Goal: Transaction & Acquisition: Download file/media

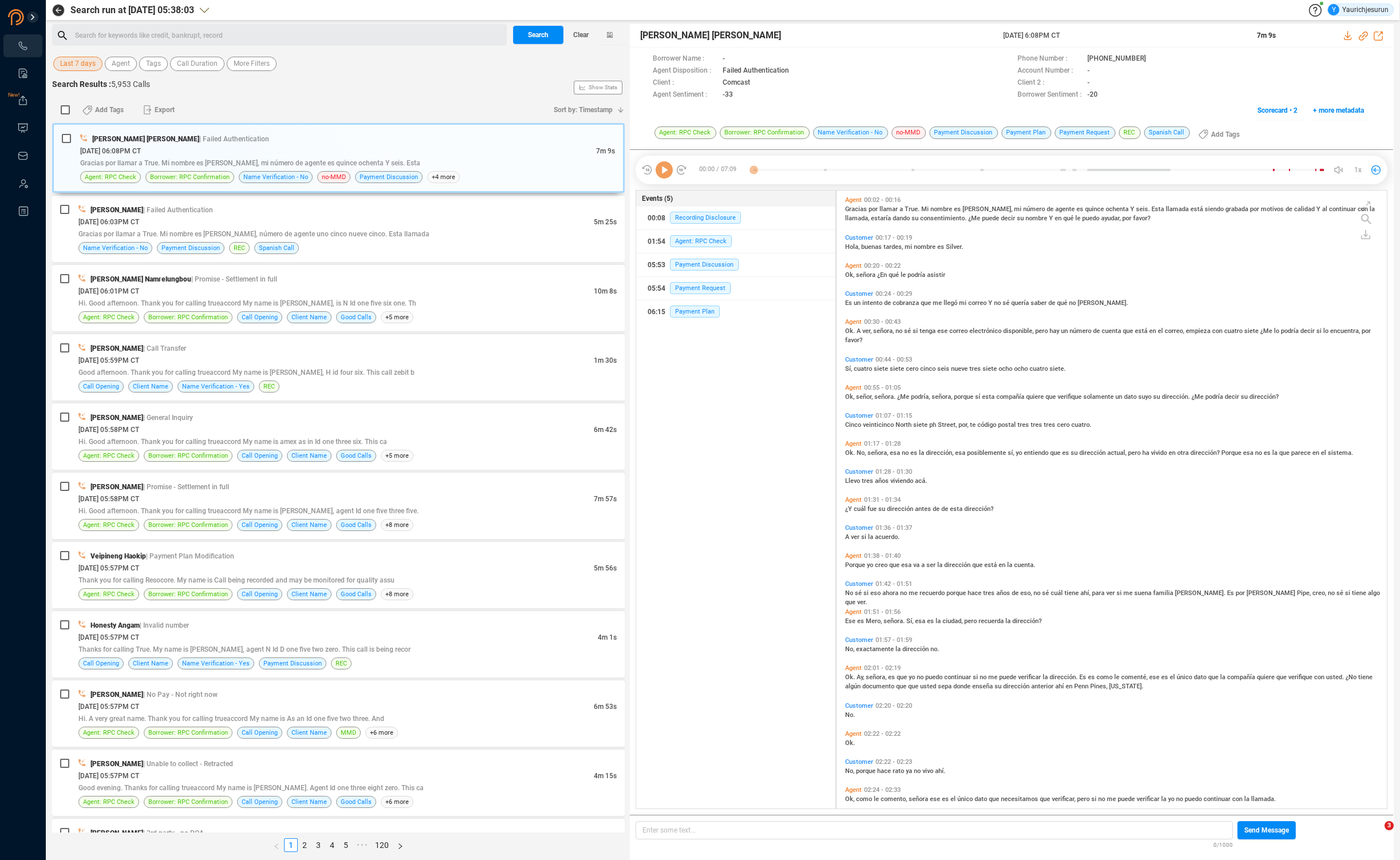
scroll to position [616, 544]
click at [74, 62] on span "Last 7 days" at bounding box center [77, 64] width 36 height 14
click at [82, 217] on div "[DATE] Last 7 days Last 30 days Last 90 days All Time Custom" at bounding box center [117, 160] width 128 height 159
click at [82, 217] on div "Custom" at bounding box center [117, 208] width 105 height 21
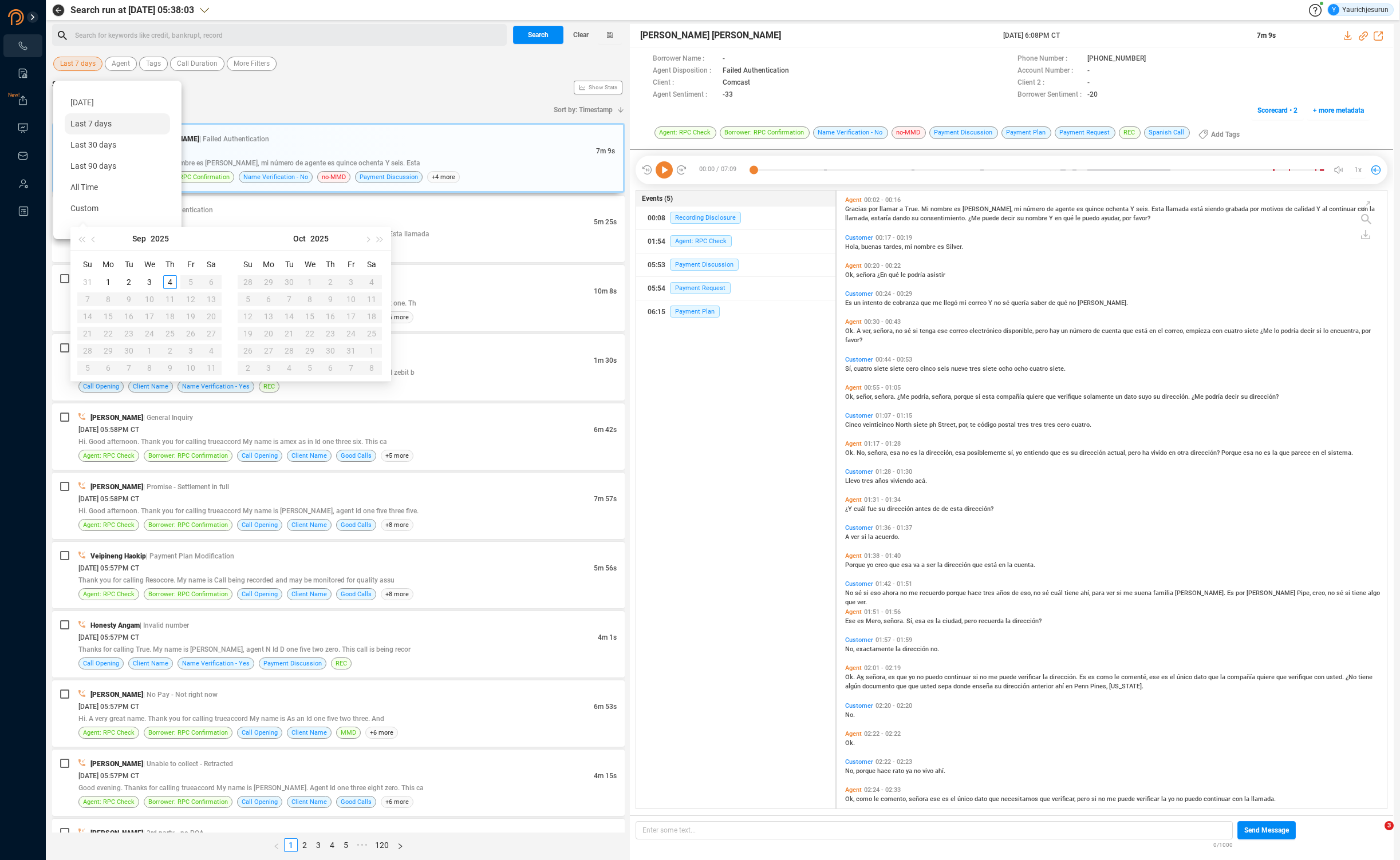
type input "[DATE]"
click at [91, 238] on button "button" at bounding box center [94, 238] width 13 height 23
type input "[DATE]"
click at [192, 281] on div "1" at bounding box center [190, 282] width 13 height 13
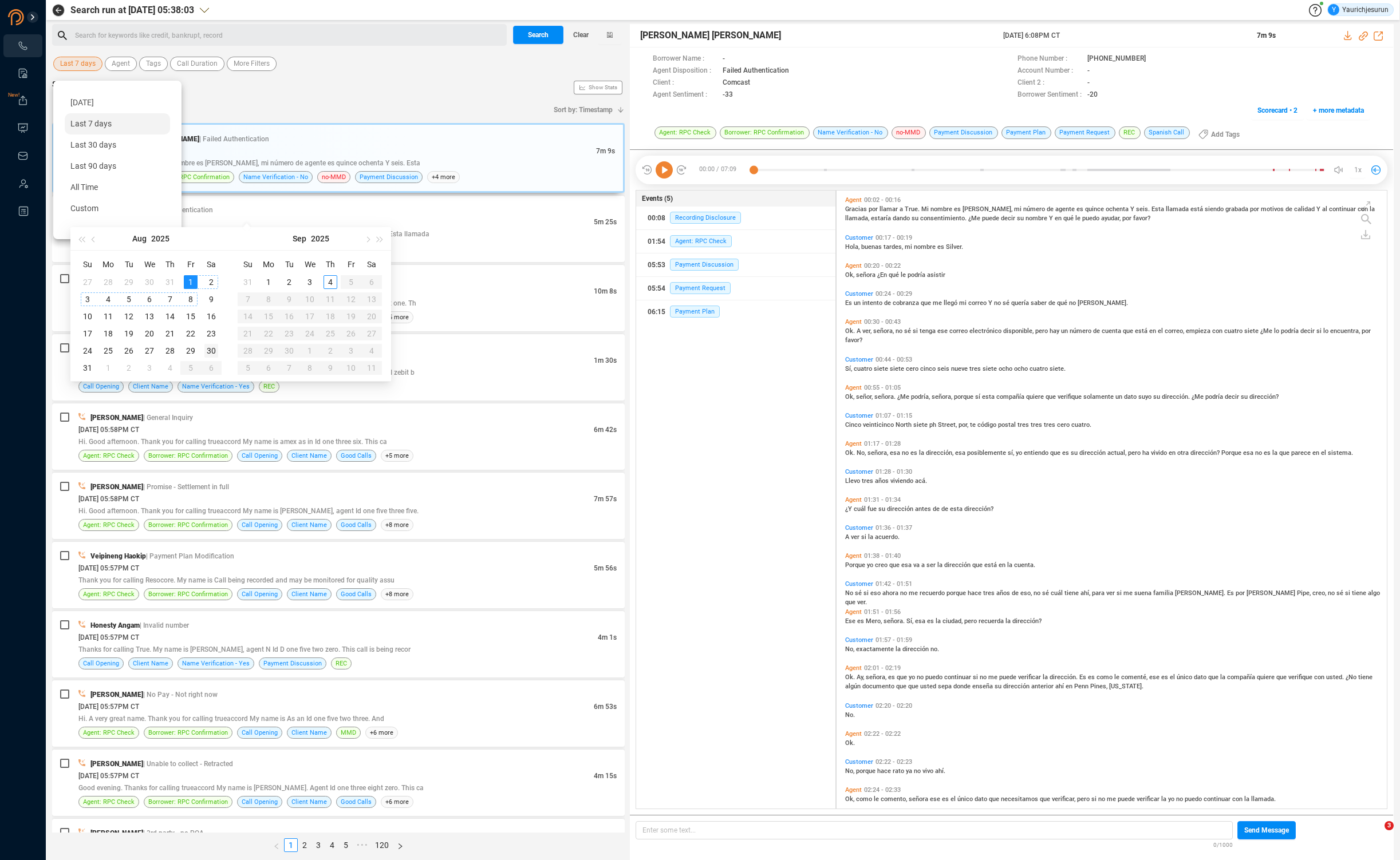
type input "[DATE]"
click at [208, 350] on div "30" at bounding box center [211, 351] width 13 height 13
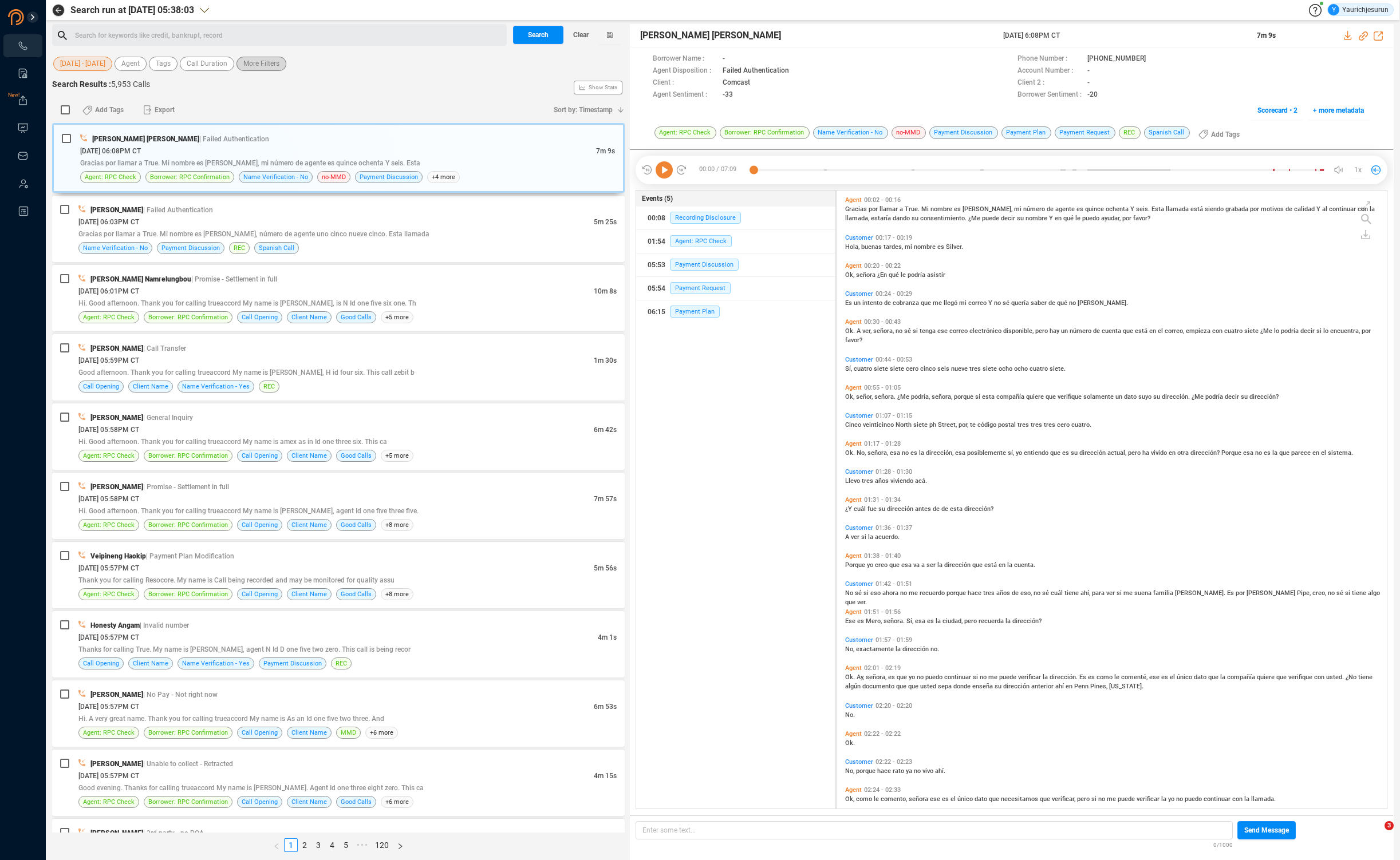
click at [279, 64] on span "More Filters" at bounding box center [262, 64] width 36 height 14
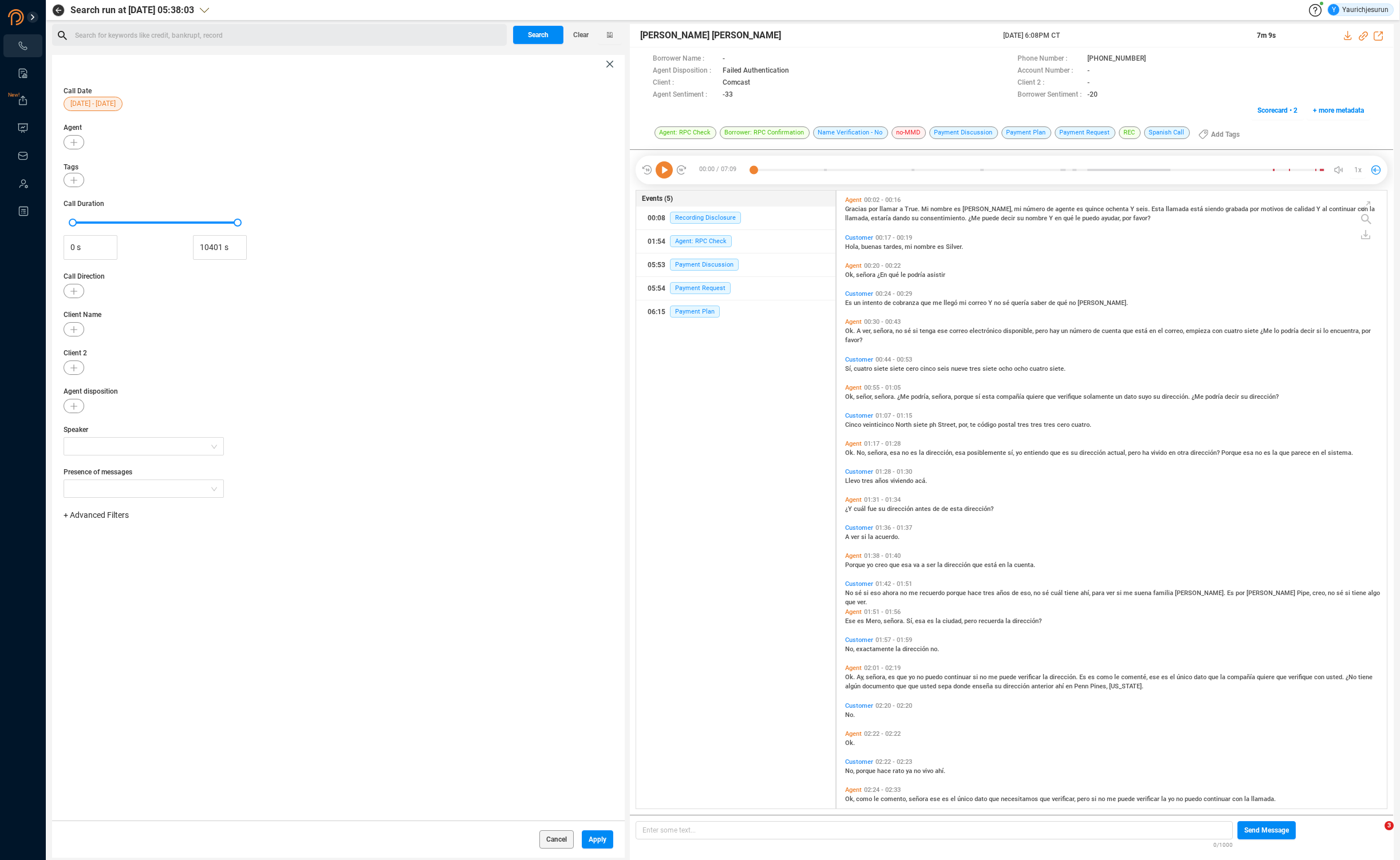
click at [103, 520] on span "+ Advanced Filters" at bounding box center [96, 516] width 66 height 9
click at [123, 614] on span "Phone Number" at bounding box center [101, 611] width 53 height 9
click at [228, 538] on div "Phone Number Enter a comma separated list ﻿" at bounding box center [338, 546] width 550 height 36
click at [221, 546] on div "Enter a comma separated list ﻿" at bounding box center [178, 551] width 217 height 24
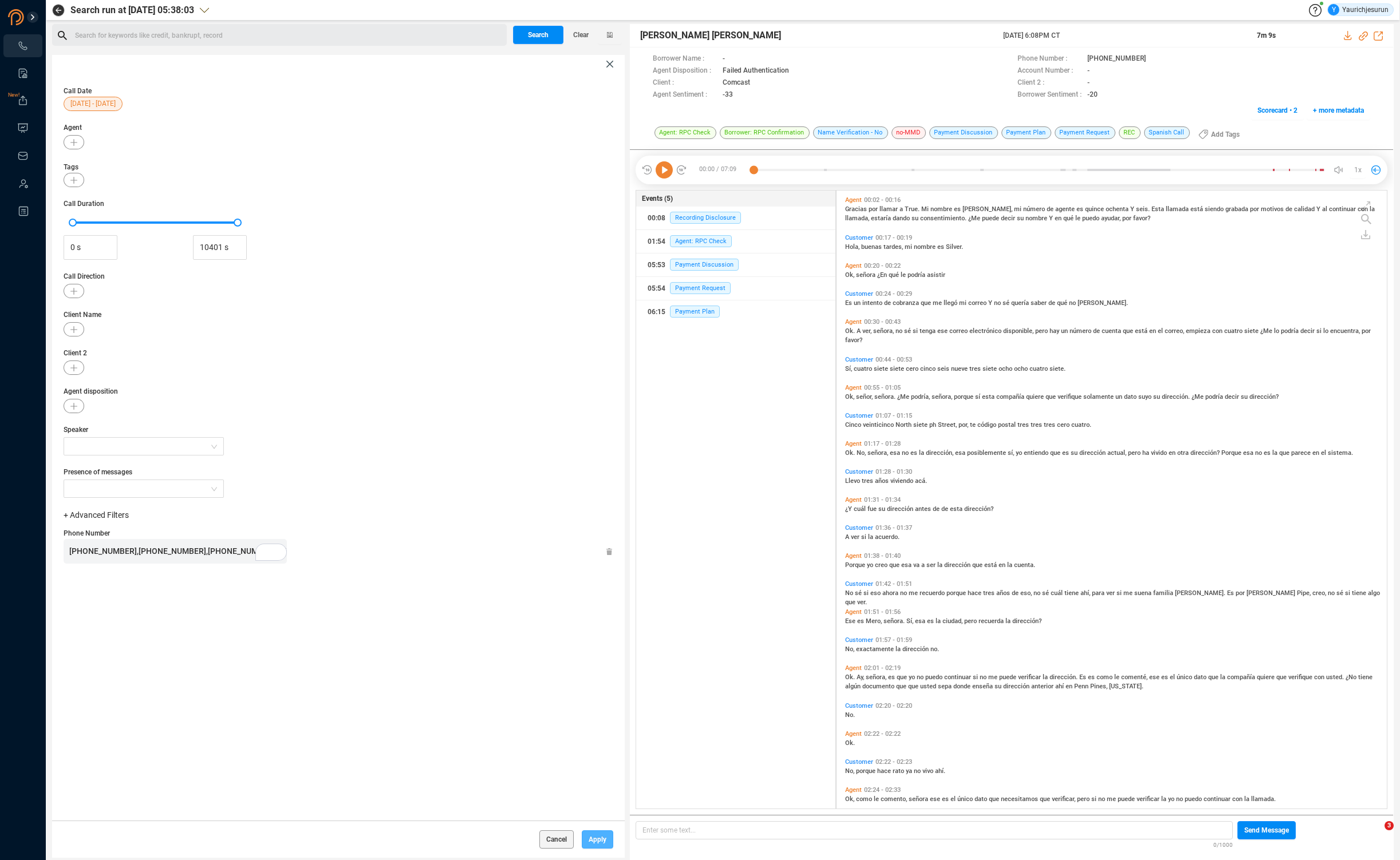
click at [594, 833] on span "Apply" at bounding box center [597, 839] width 17 height 18
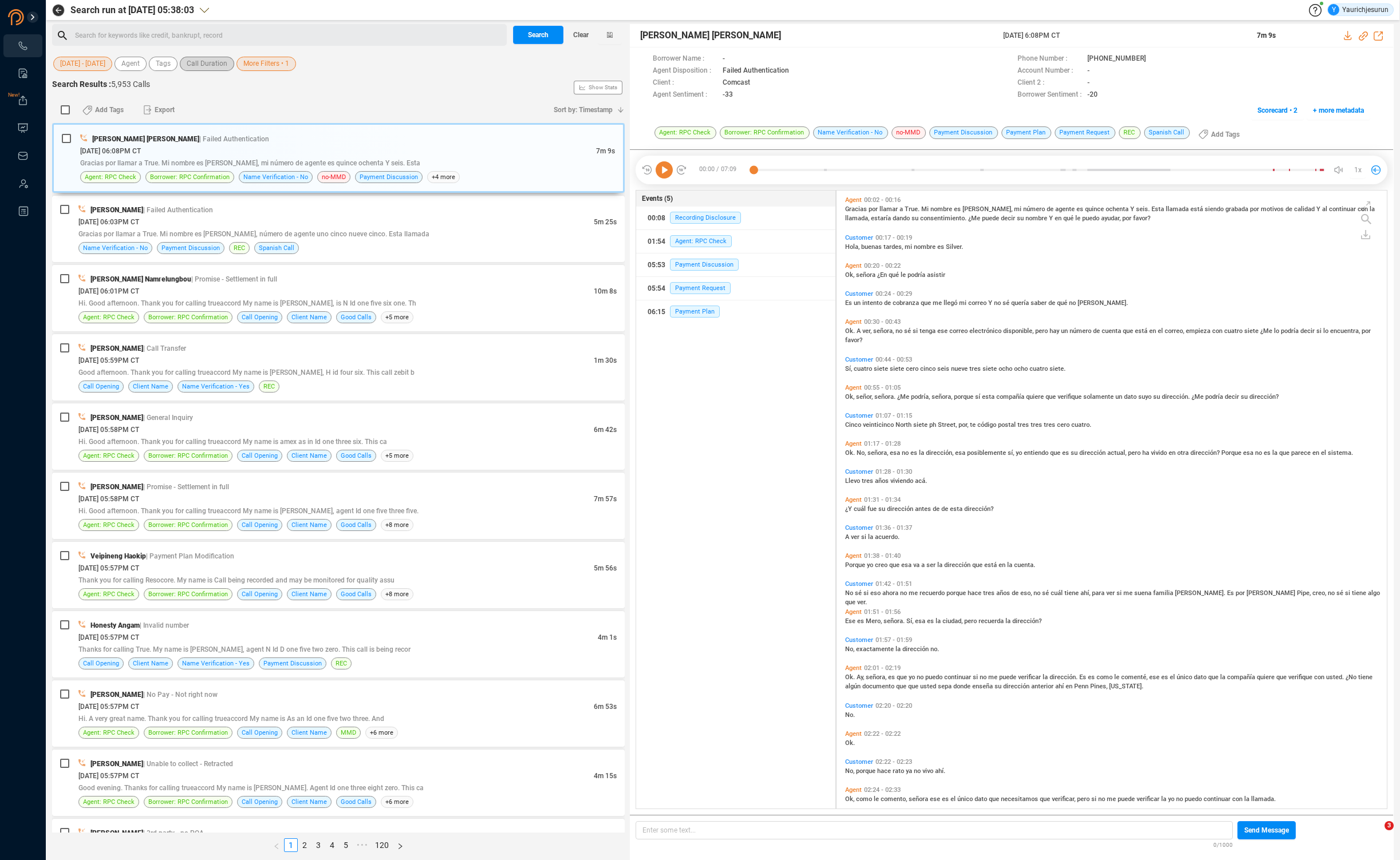
click at [211, 61] on span "Call Duration" at bounding box center [206, 64] width 40 height 14
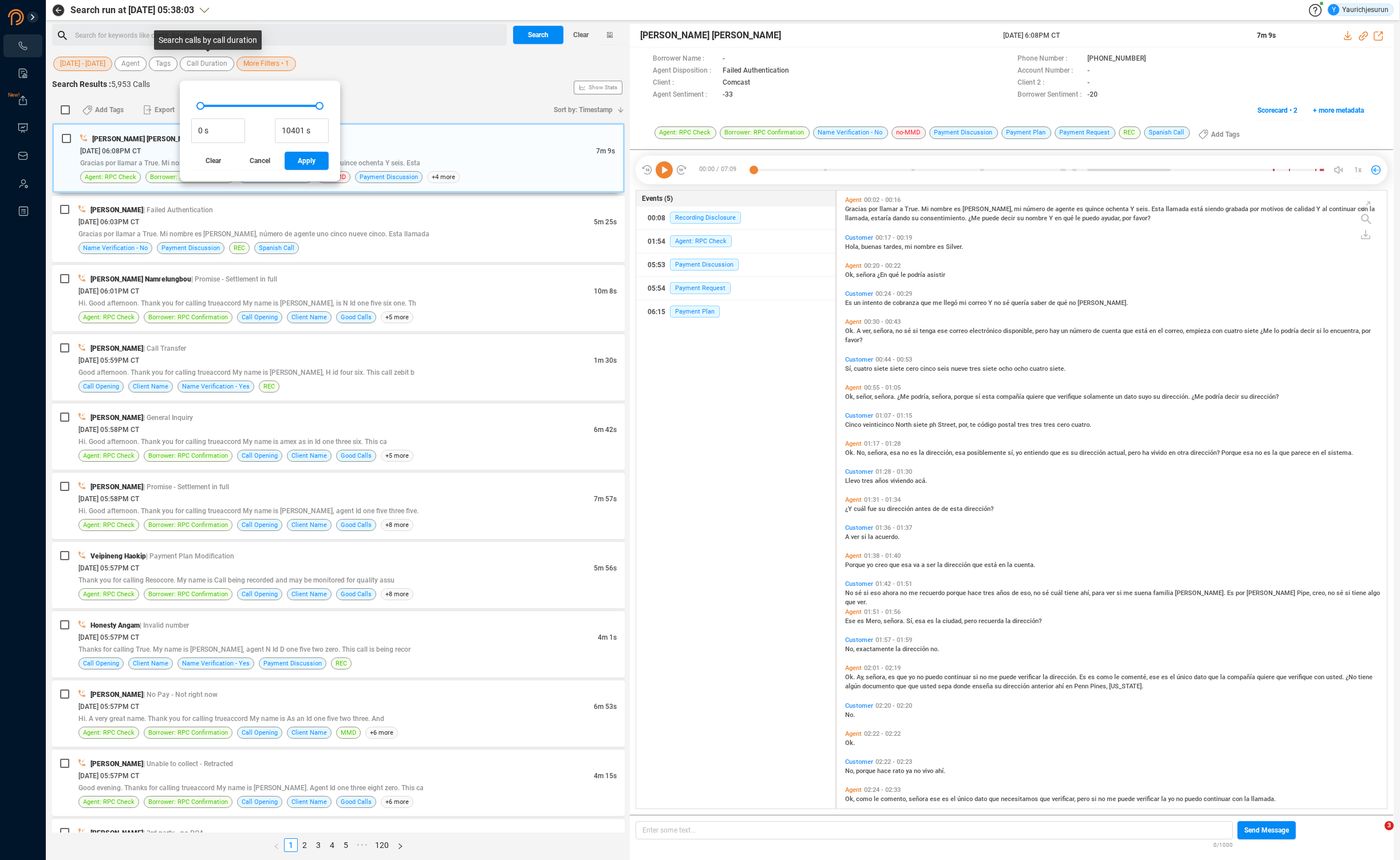
click at [250, 59] on span "More Filters • 1" at bounding box center [266, 64] width 46 height 14
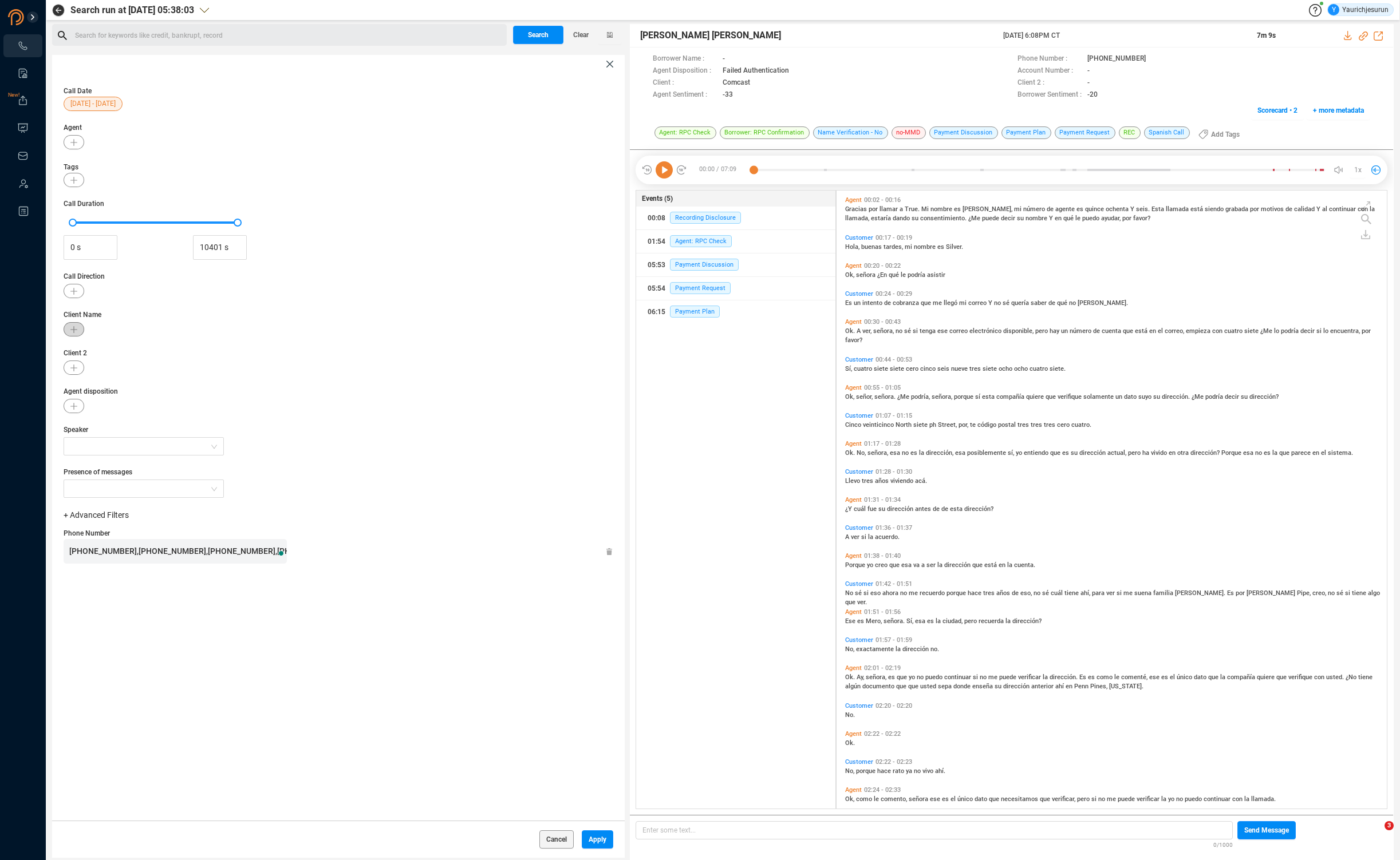
click at [72, 332] on icon "button" at bounding box center [73, 329] width 7 height 7
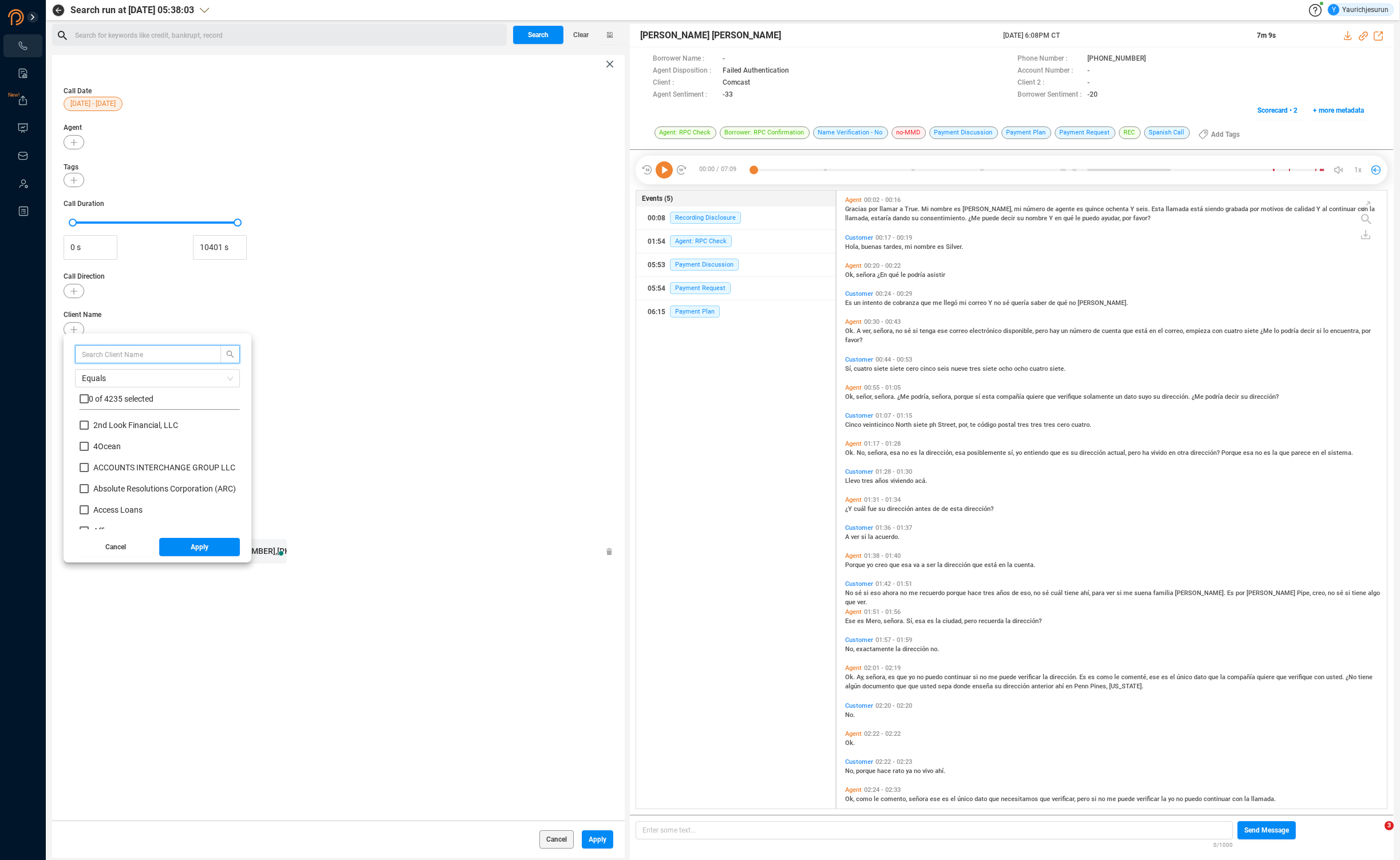
scroll to position [107, 155]
click at [126, 352] on input "text" at bounding box center [143, 355] width 122 height 13
type input "[PERSON_NAME]"
click at [85, 399] on input "checkbox" at bounding box center [85, 399] width 9 height 9
checkbox input "true"
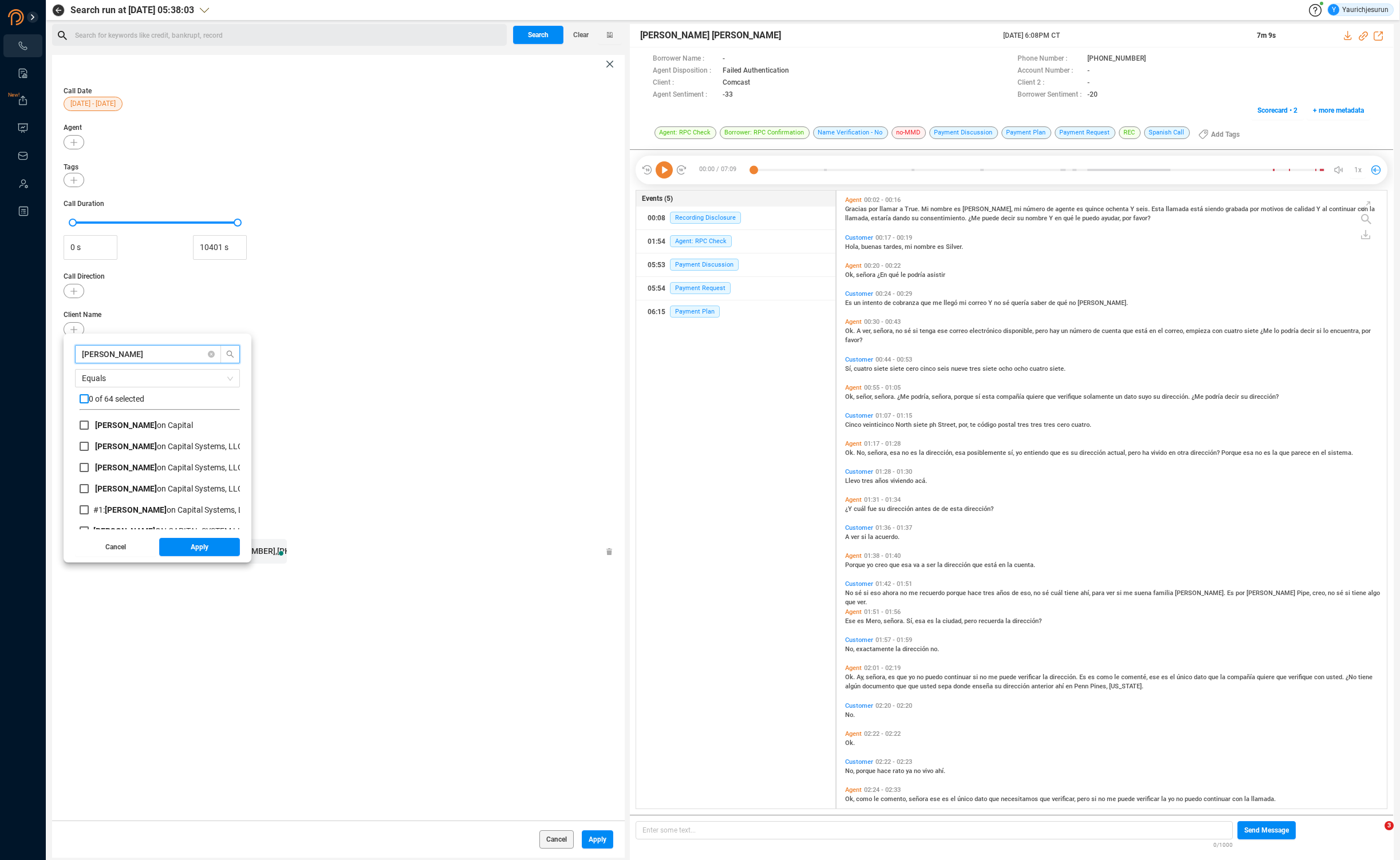
checkbox input "true"
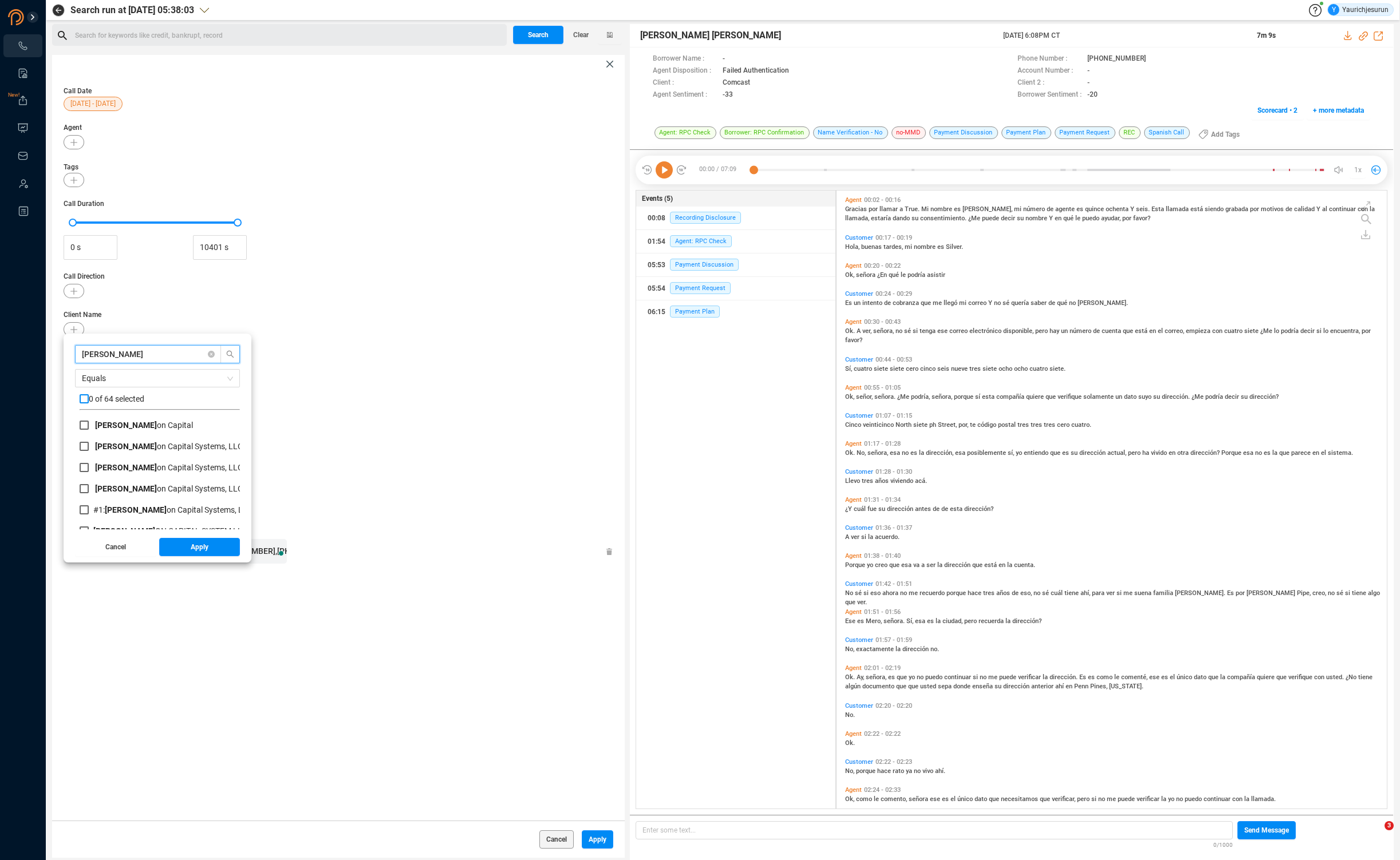
checkbox input "true"
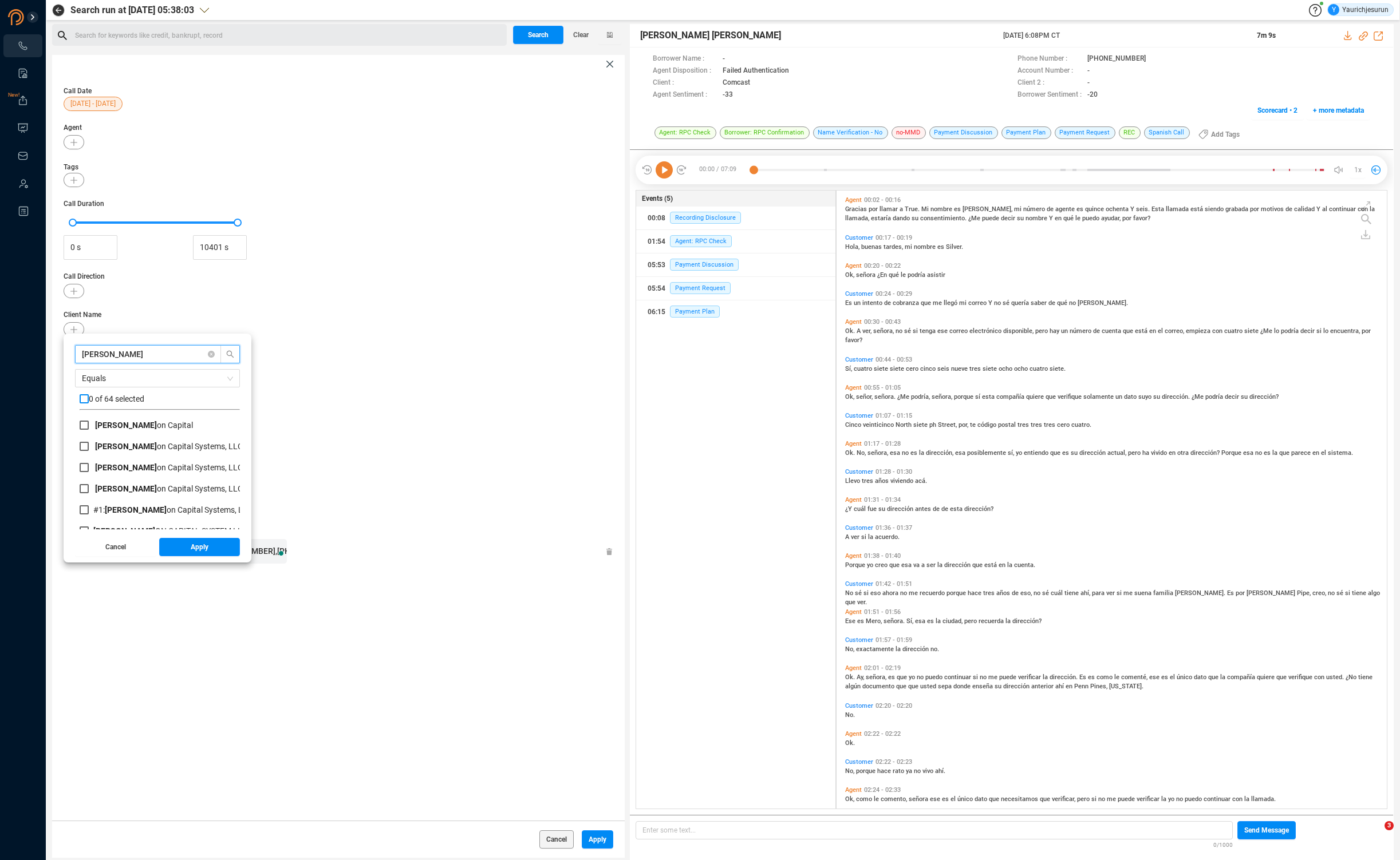
checkbox input "true"
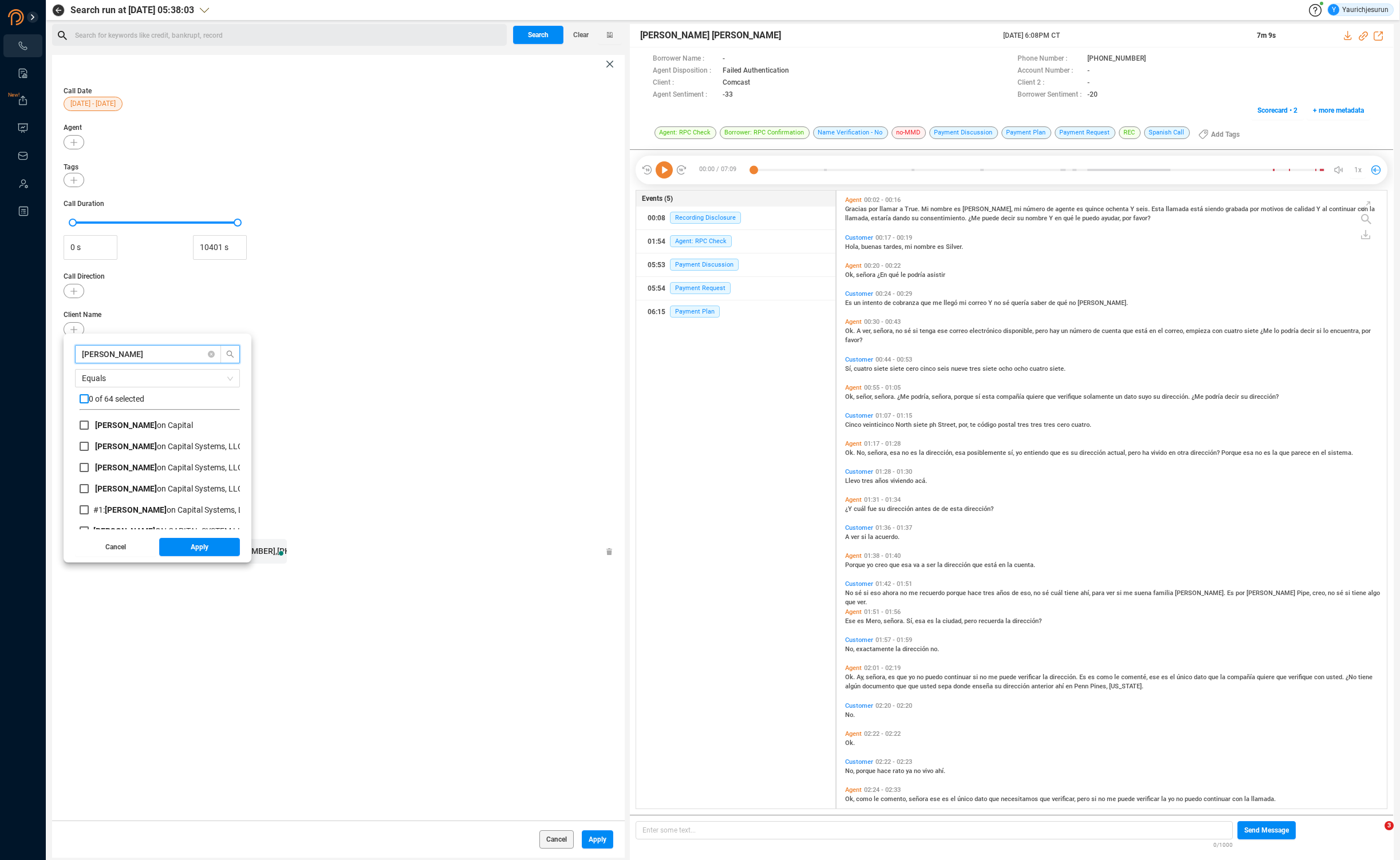
checkbox input "true"
click at [119, 353] on input "[PERSON_NAME]" at bounding box center [143, 355] width 122 height 13
type input "j"
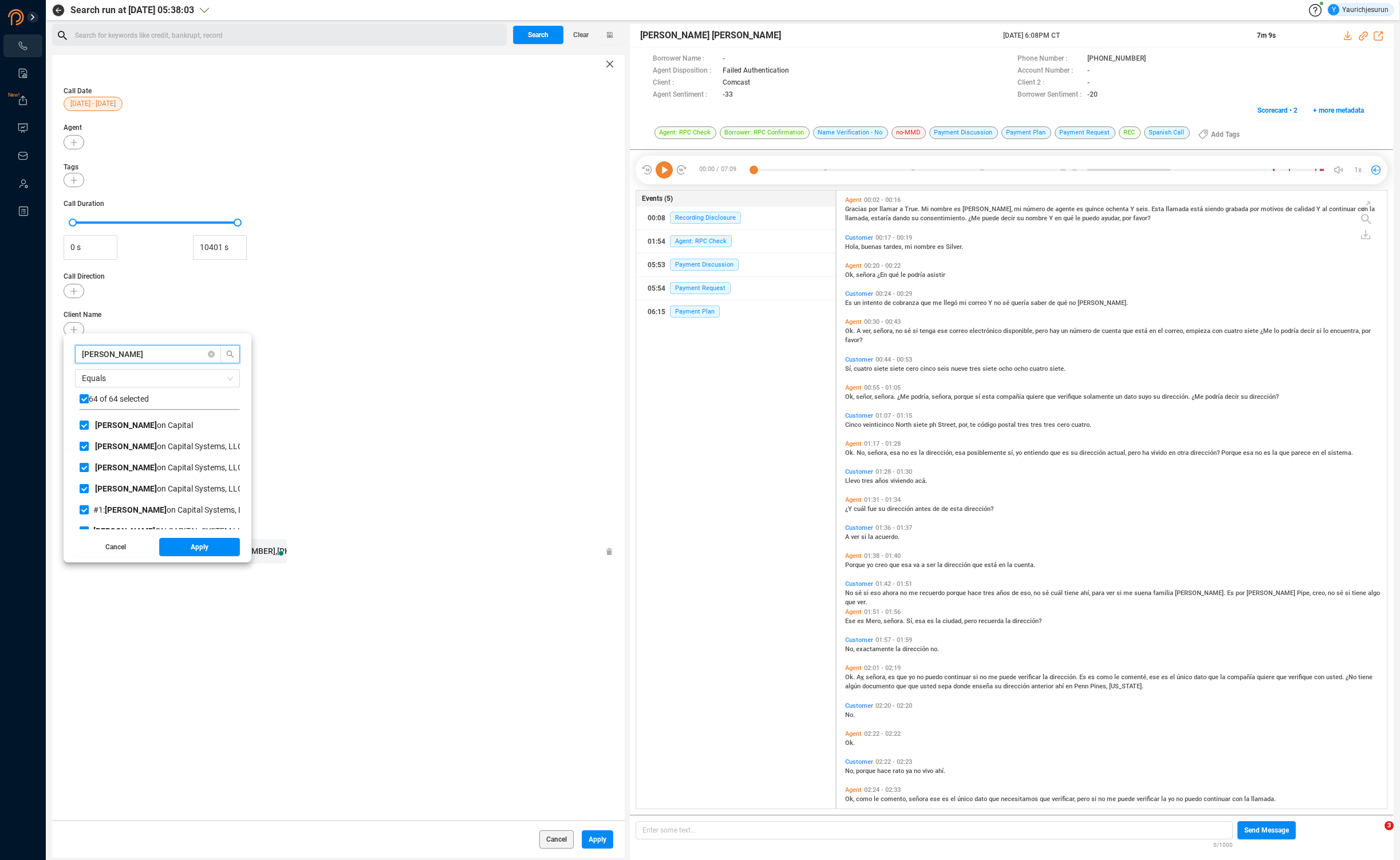
checkbox input "false"
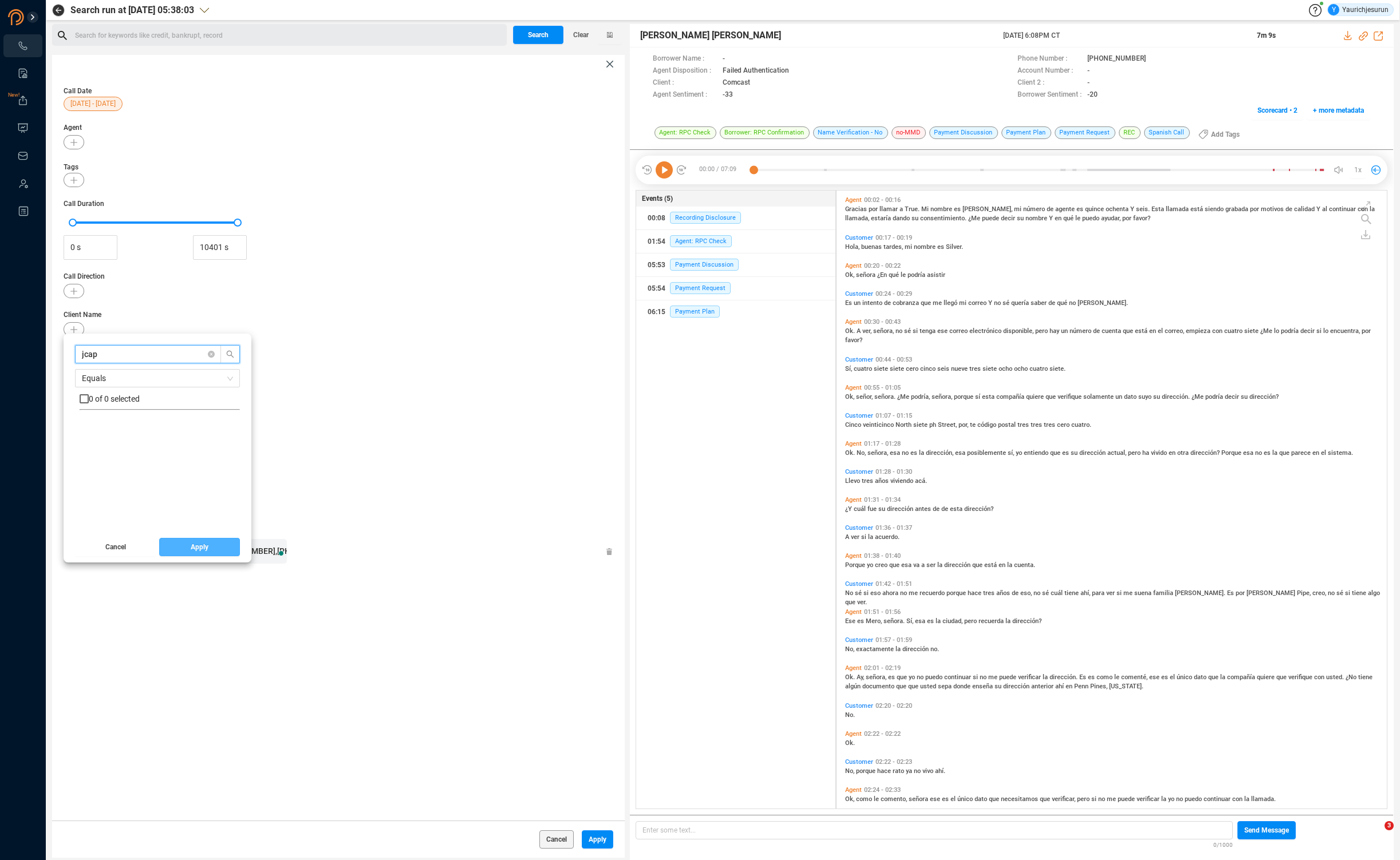
type input "jcap"
click at [198, 546] on span "Apply" at bounding box center [199, 546] width 17 height 18
click at [590, 839] on span "Apply" at bounding box center [597, 839] width 17 height 18
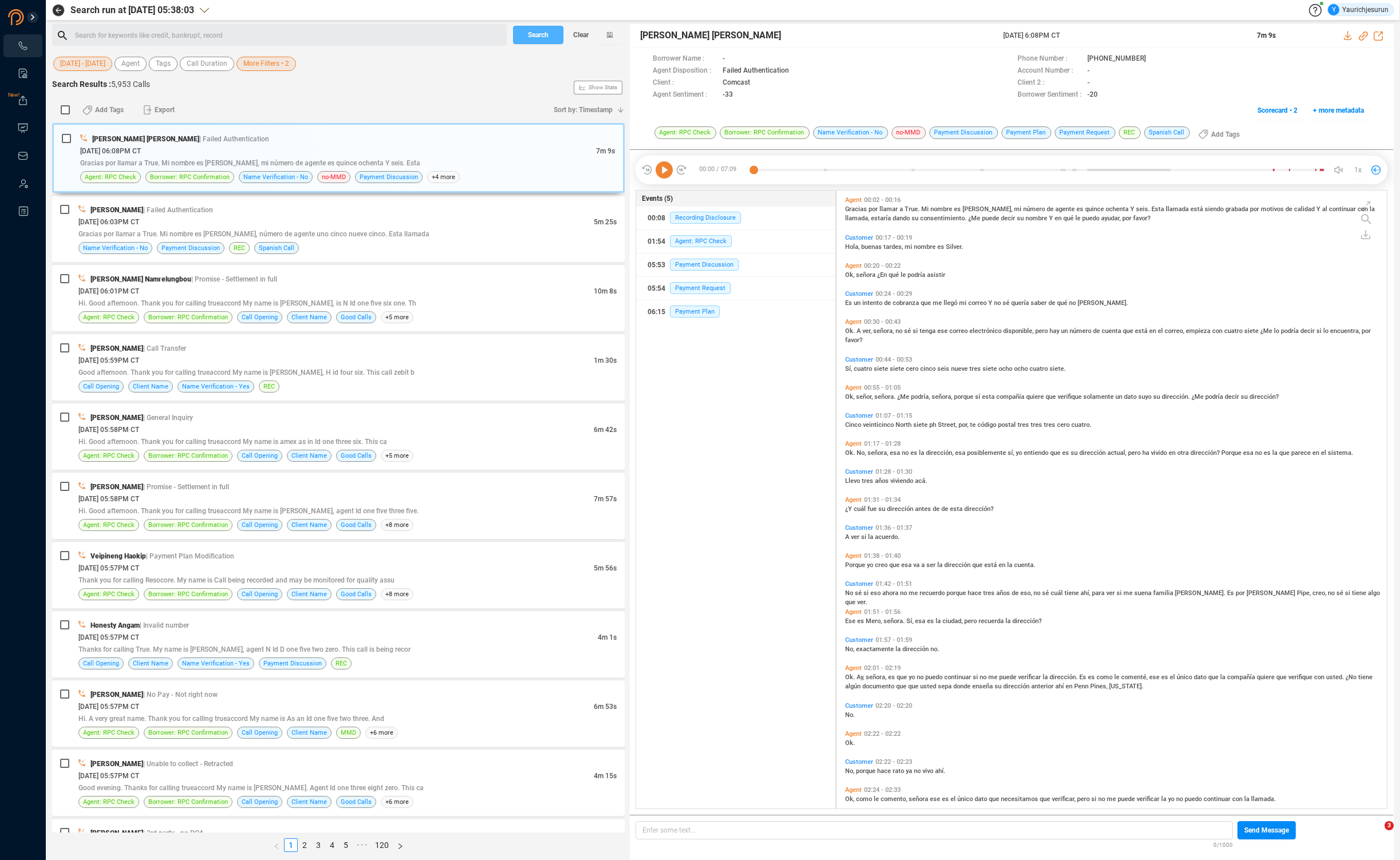
click at [525, 36] on button "Search" at bounding box center [538, 35] width 51 height 18
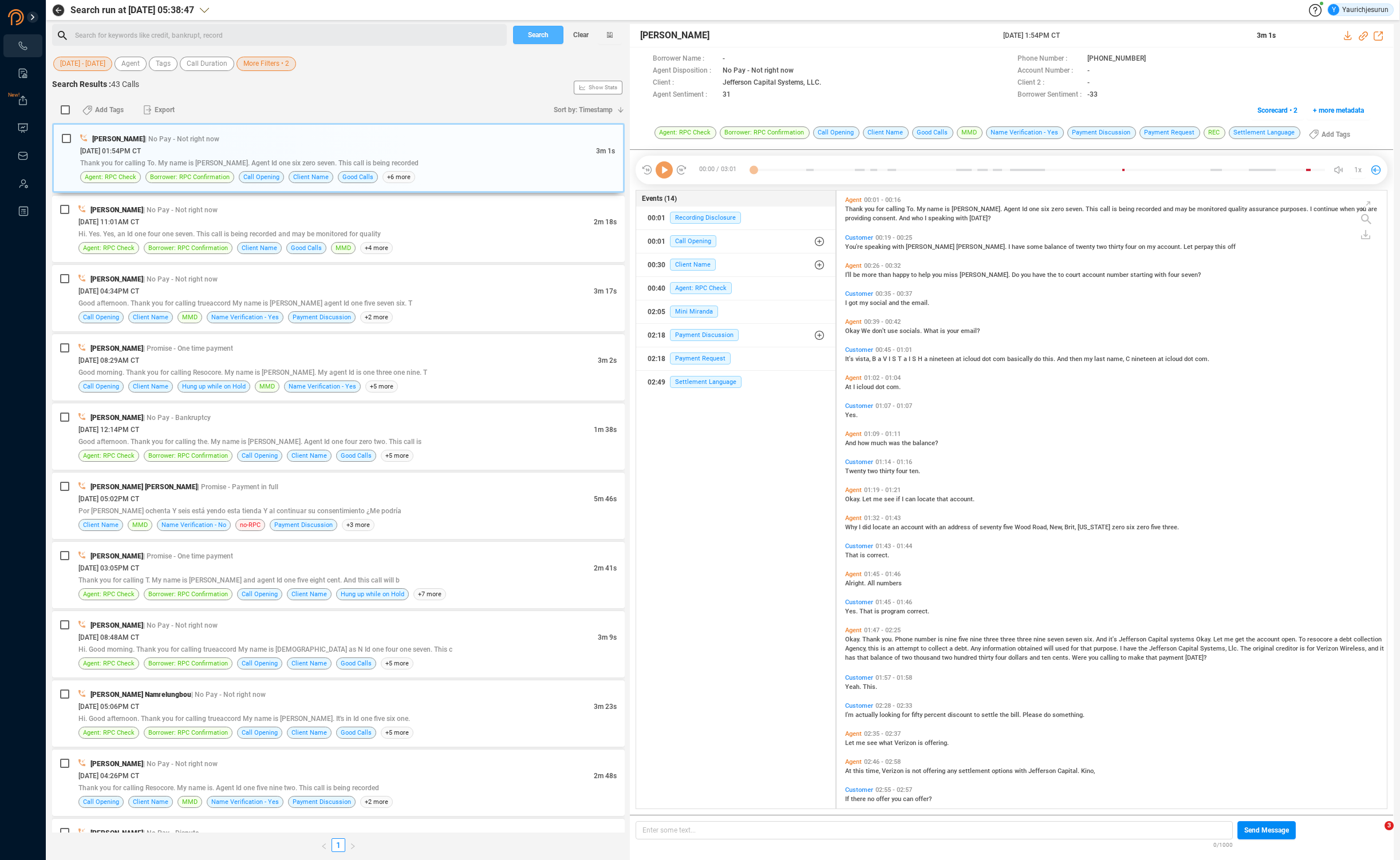
scroll to position [616, 544]
click at [69, 114] on input "checkbox" at bounding box center [66, 110] width 9 height 9
checkbox input "true"
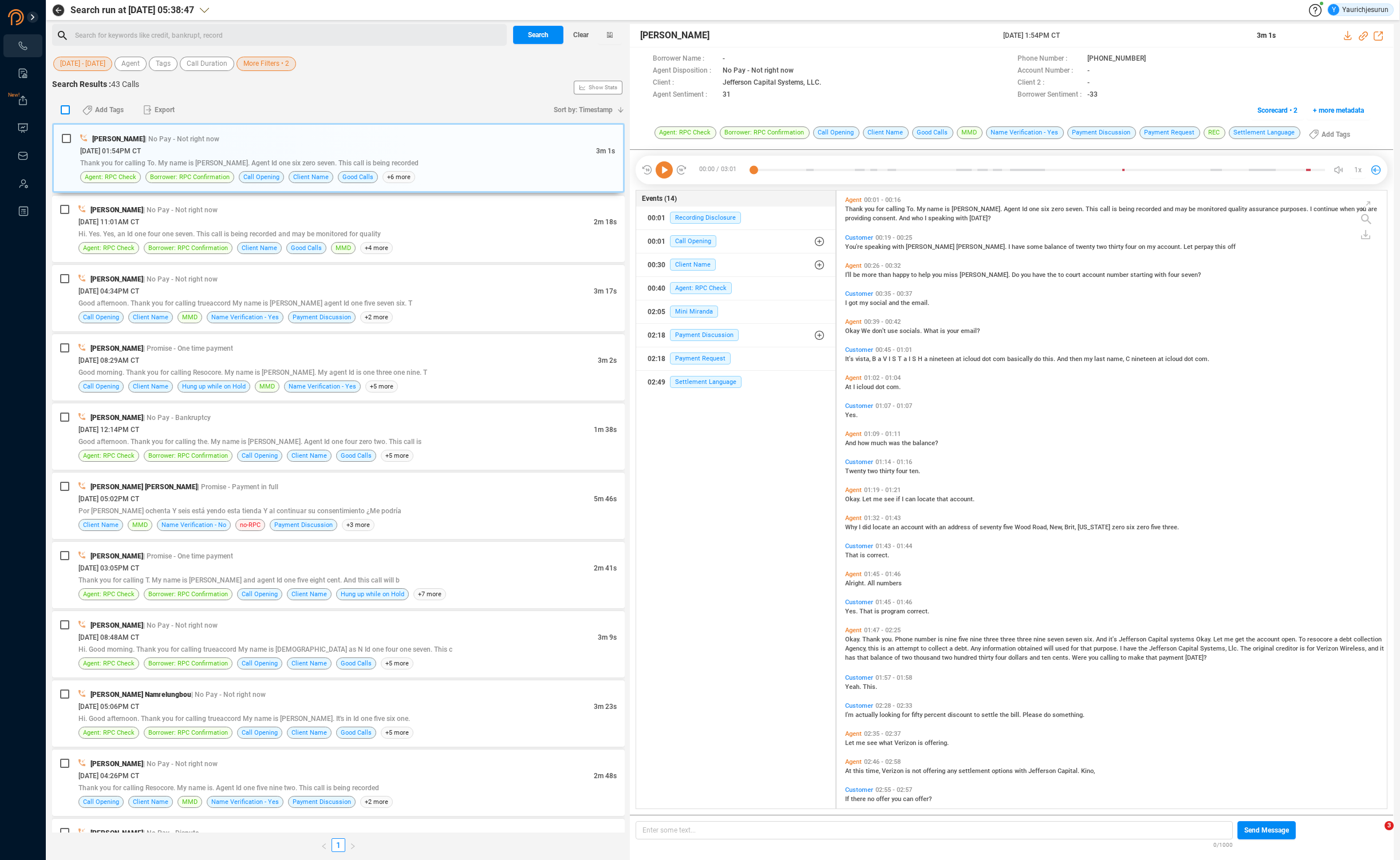
checkbox input "true"
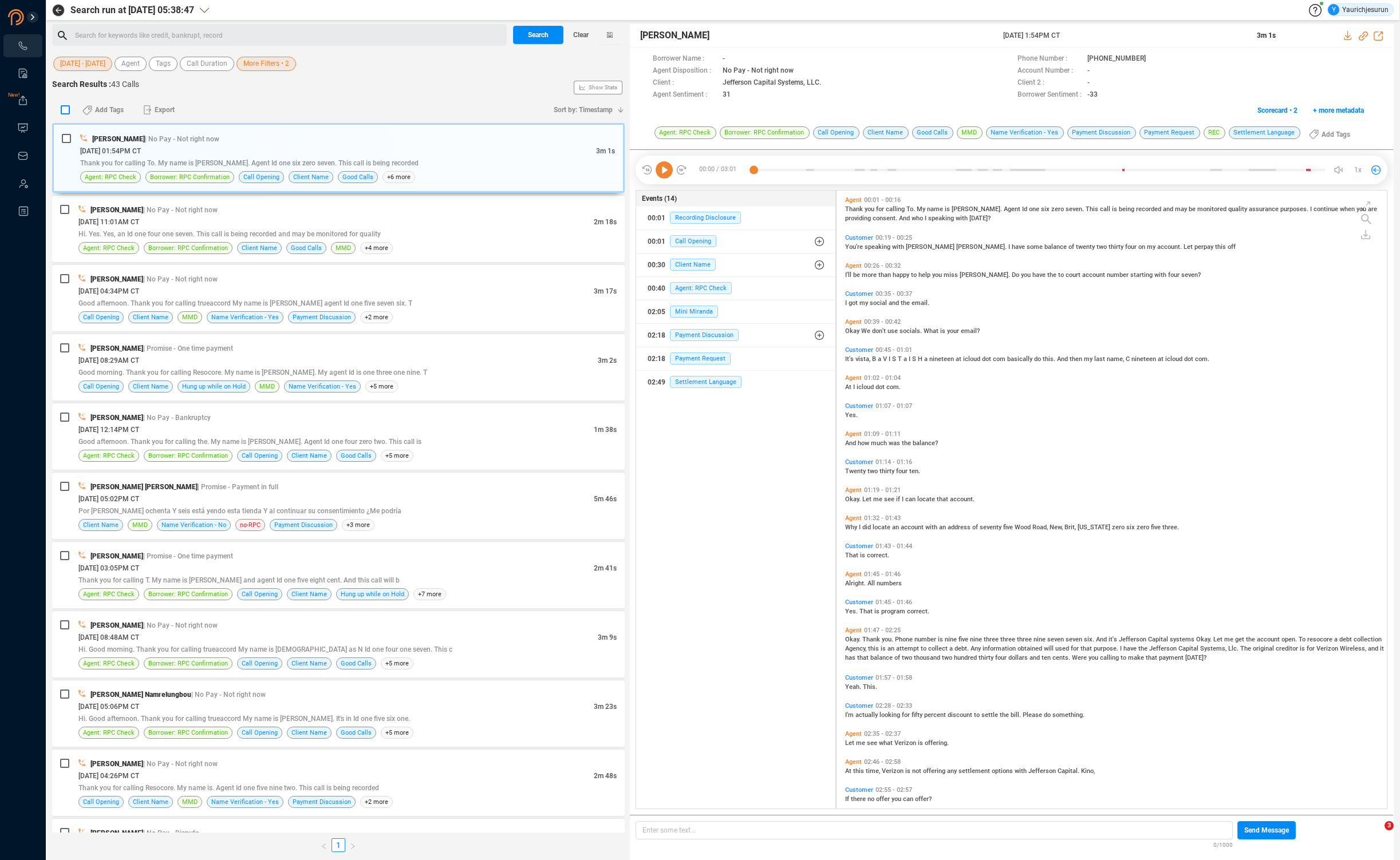
checkbox input "true"
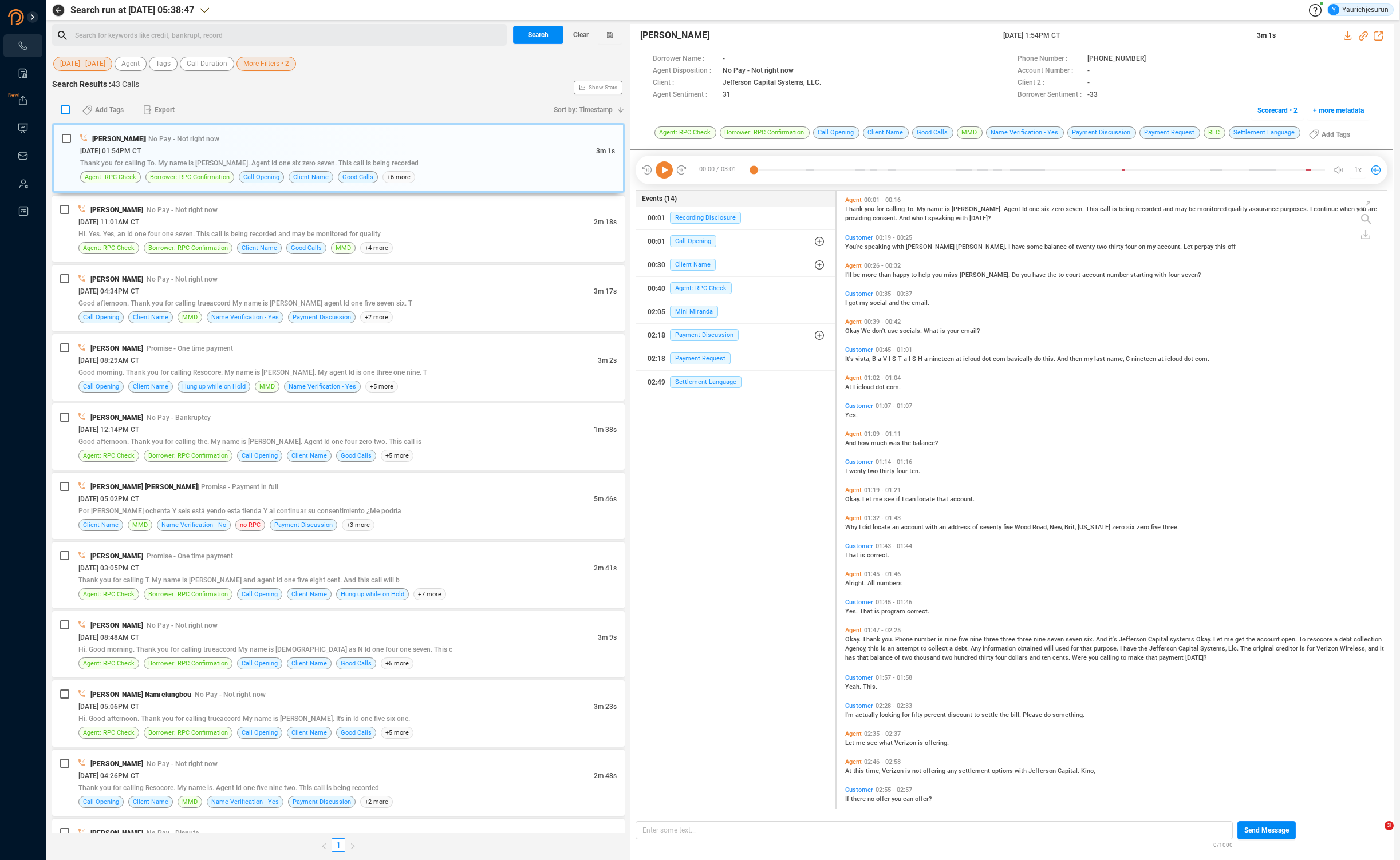
checkbox input "true"
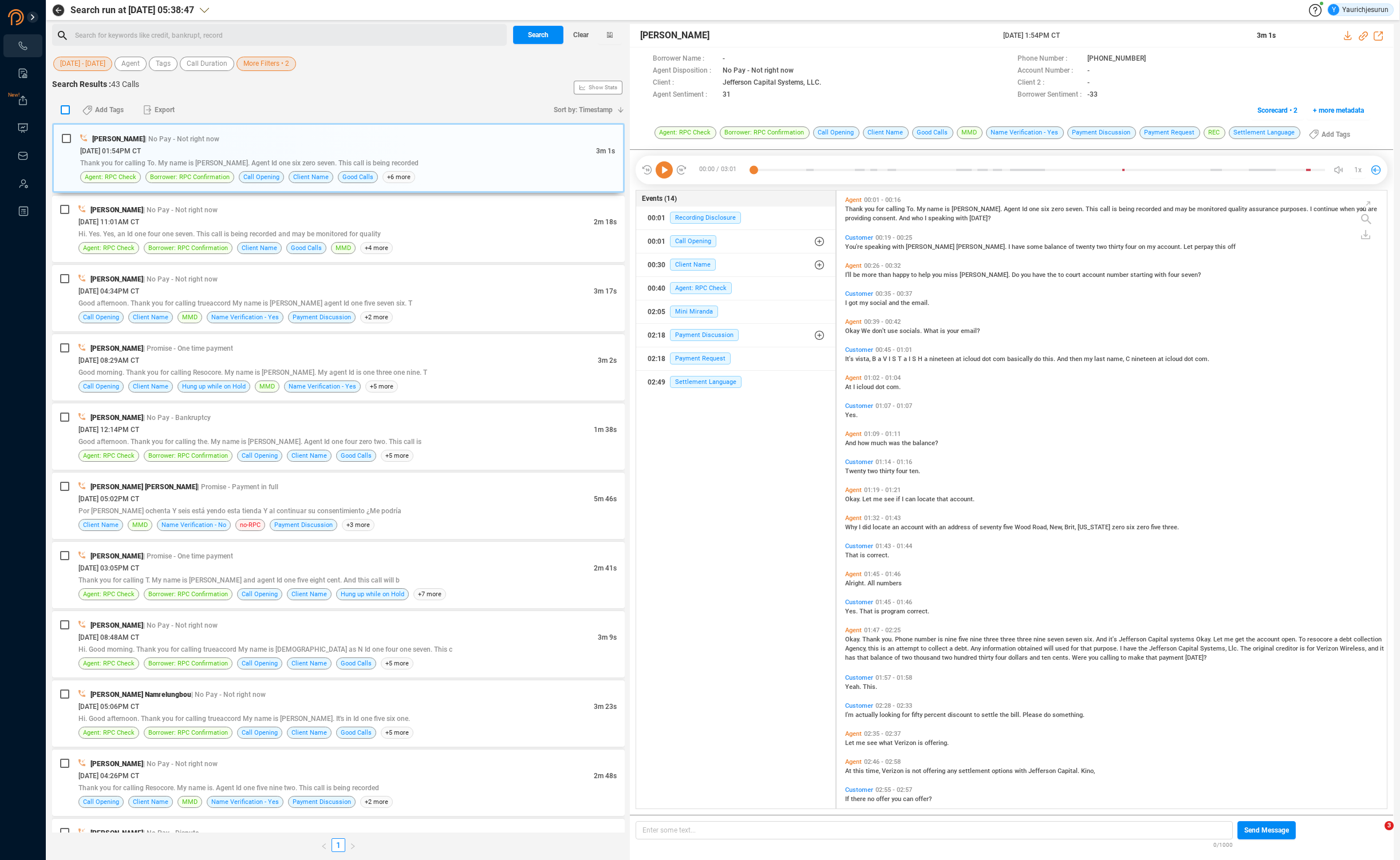
checkbox input "true"
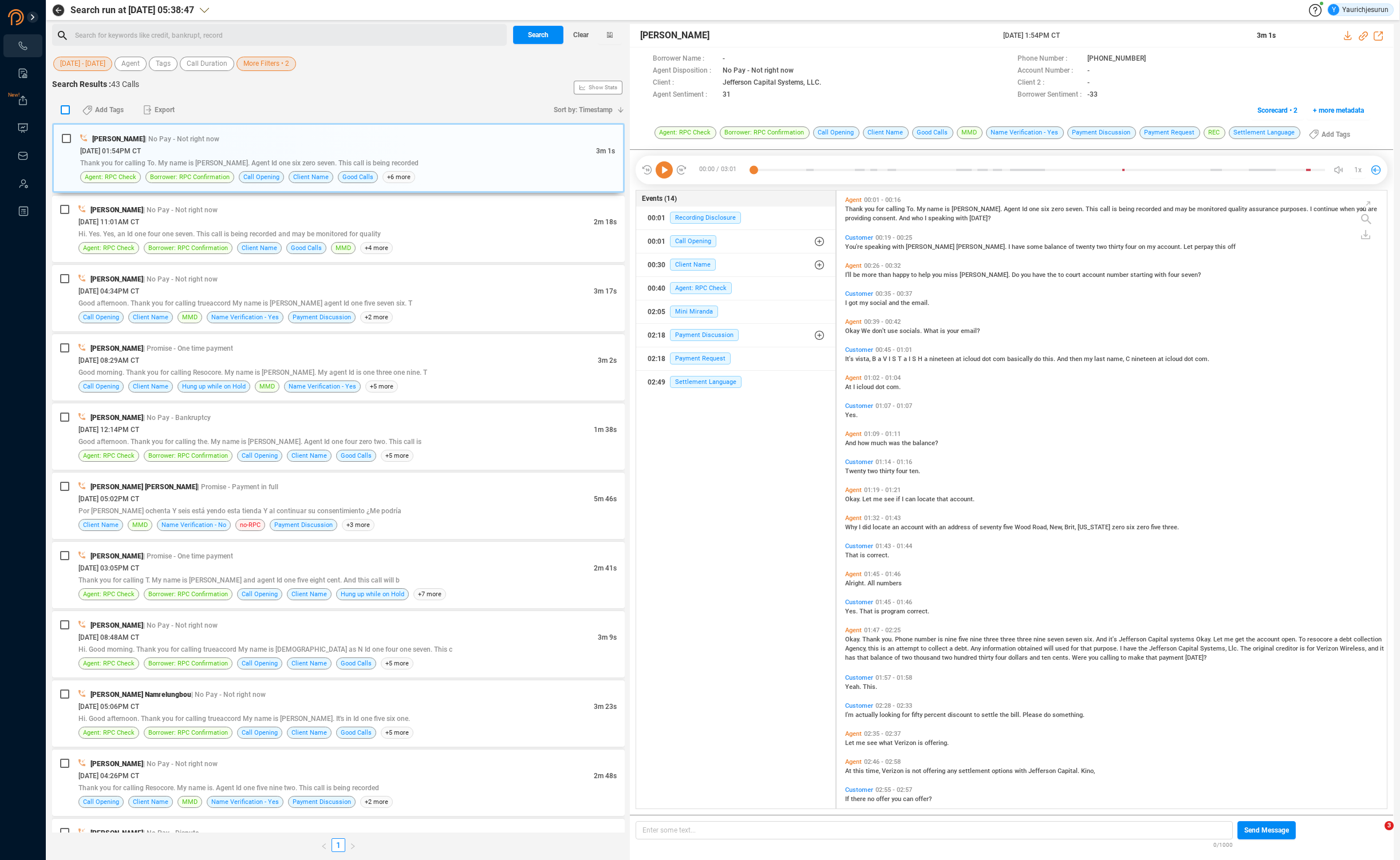
checkbox input "true"
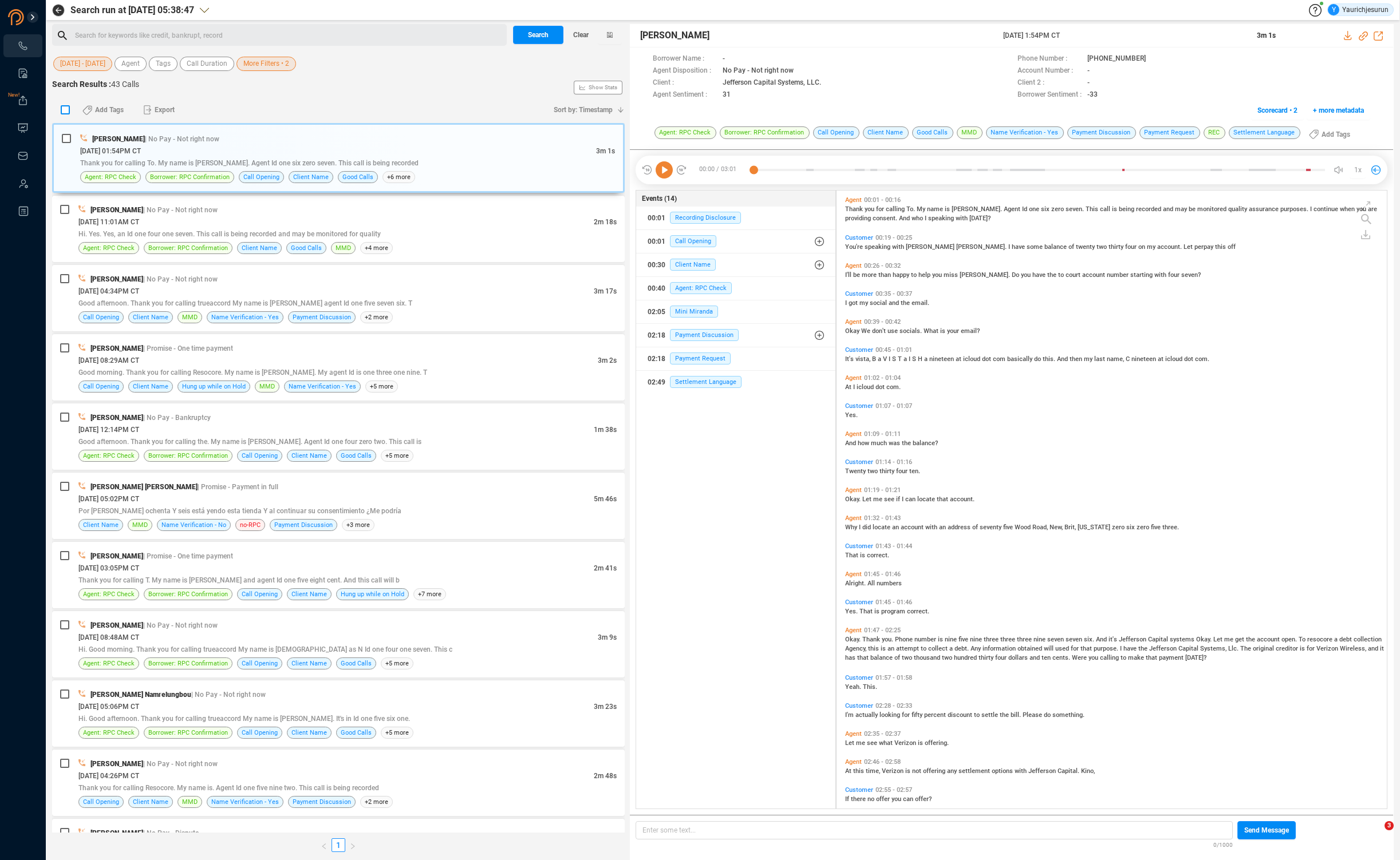
checkbox input "true"
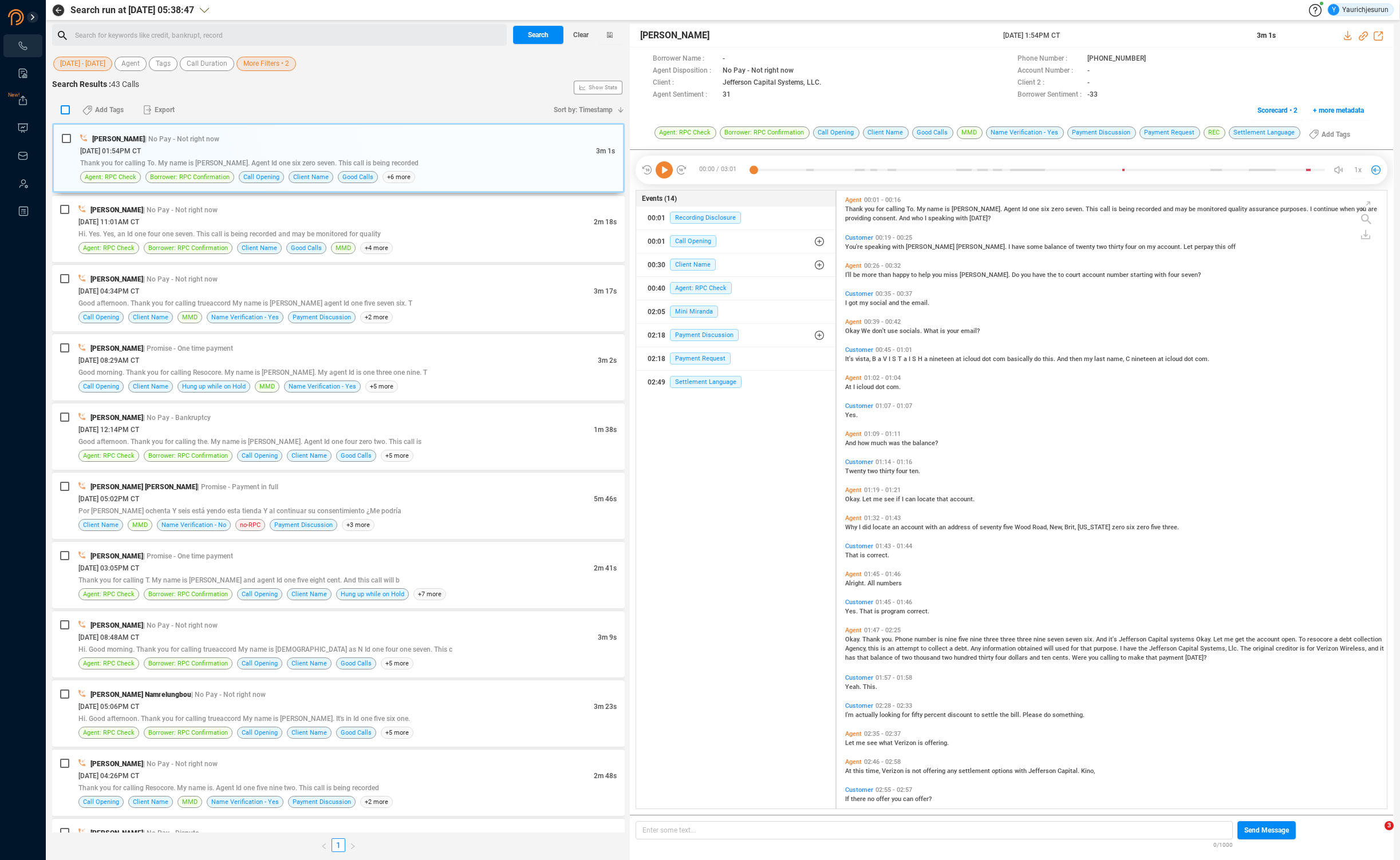
checkbox input "true"
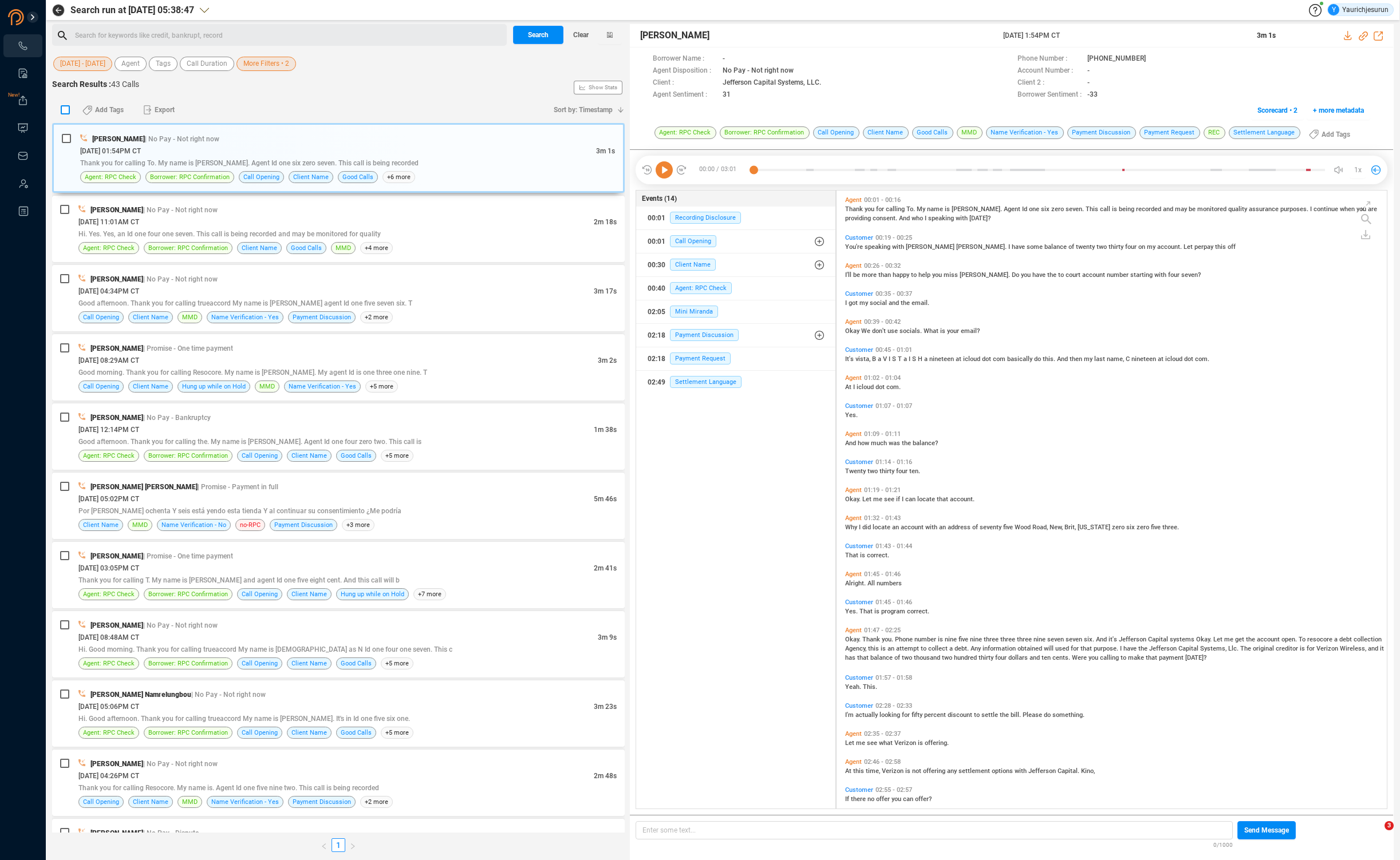
checkbox input "true"
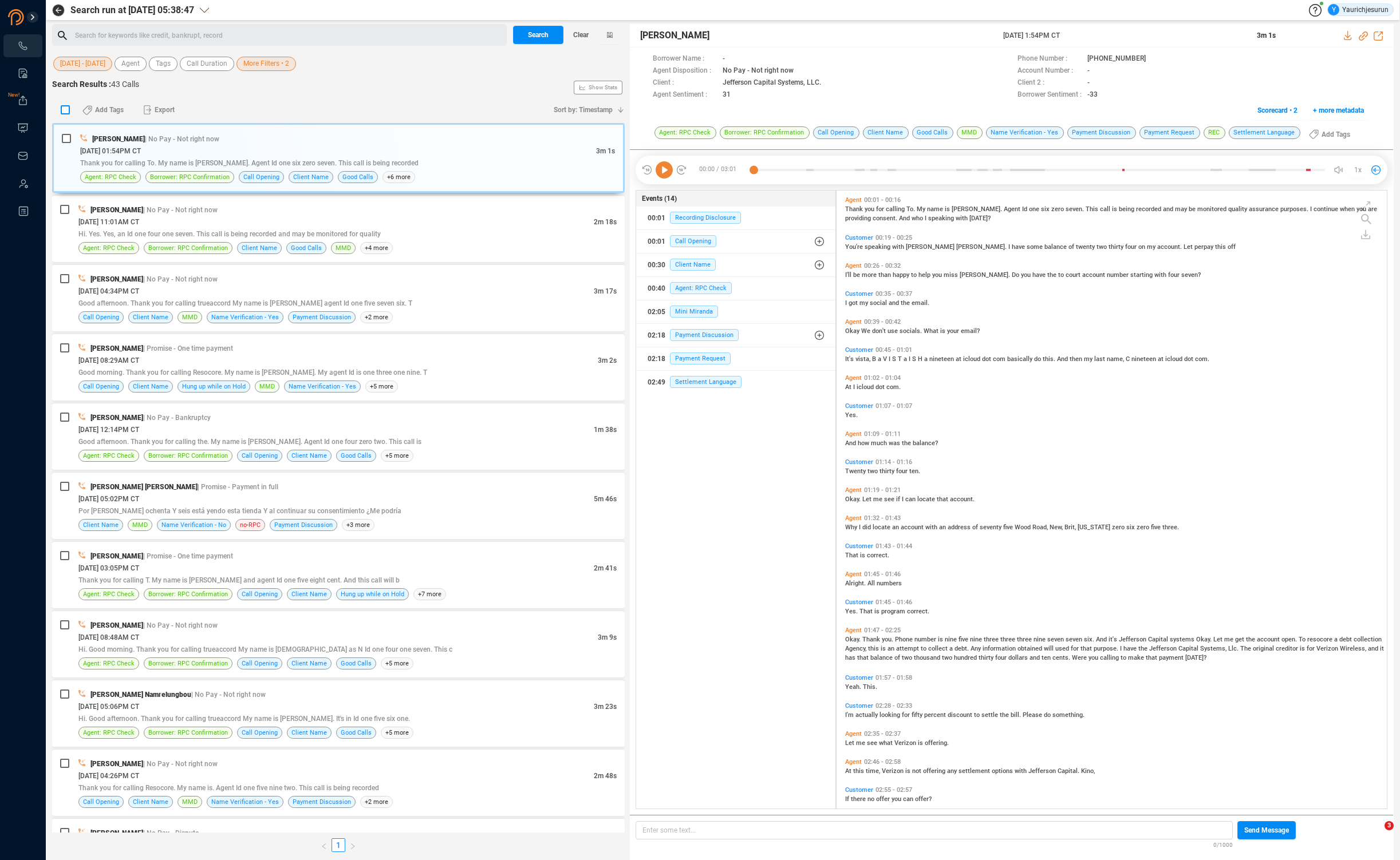
checkbox input "true"
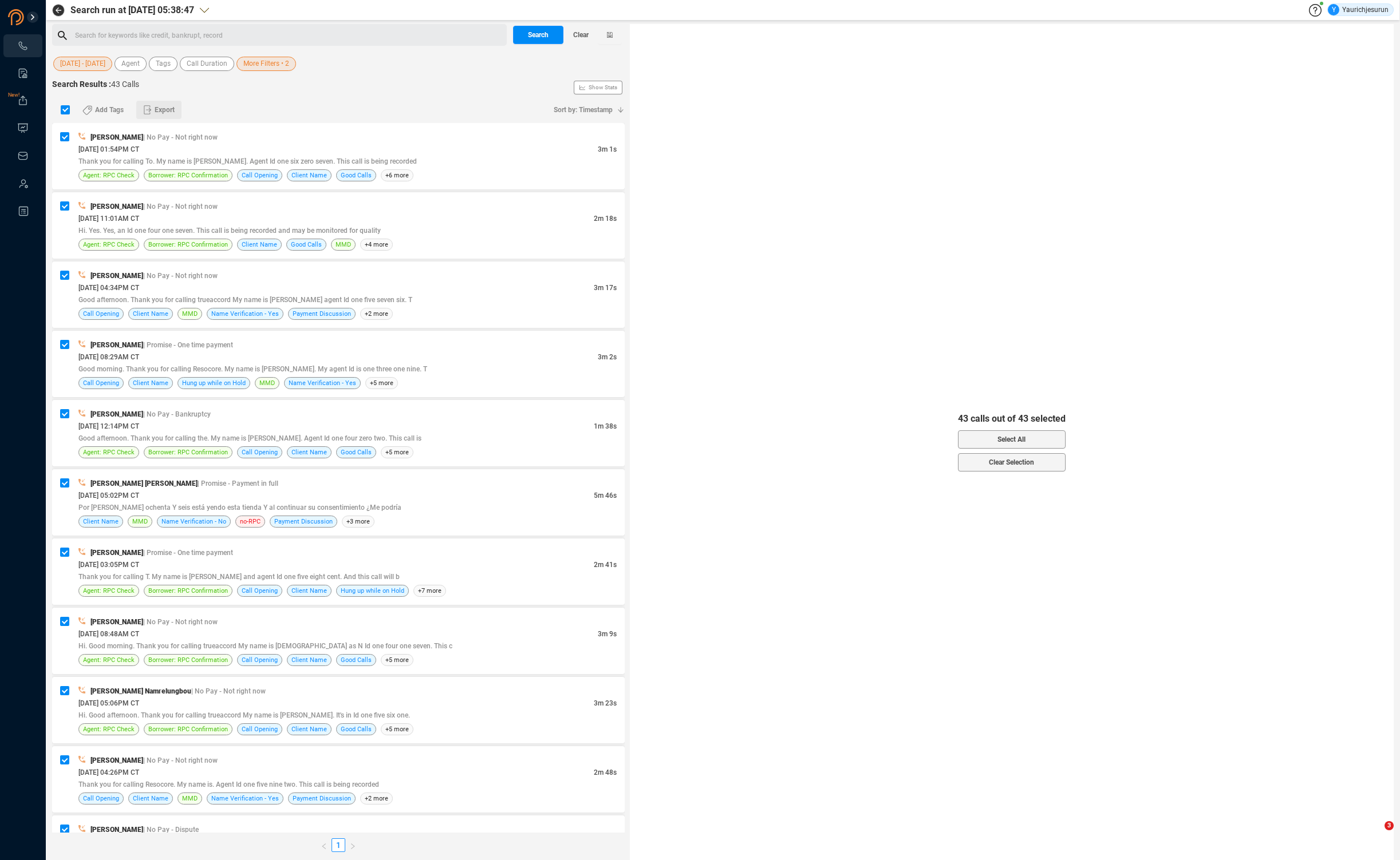
click at [157, 109] on span "Export" at bounding box center [164, 110] width 20 height 18
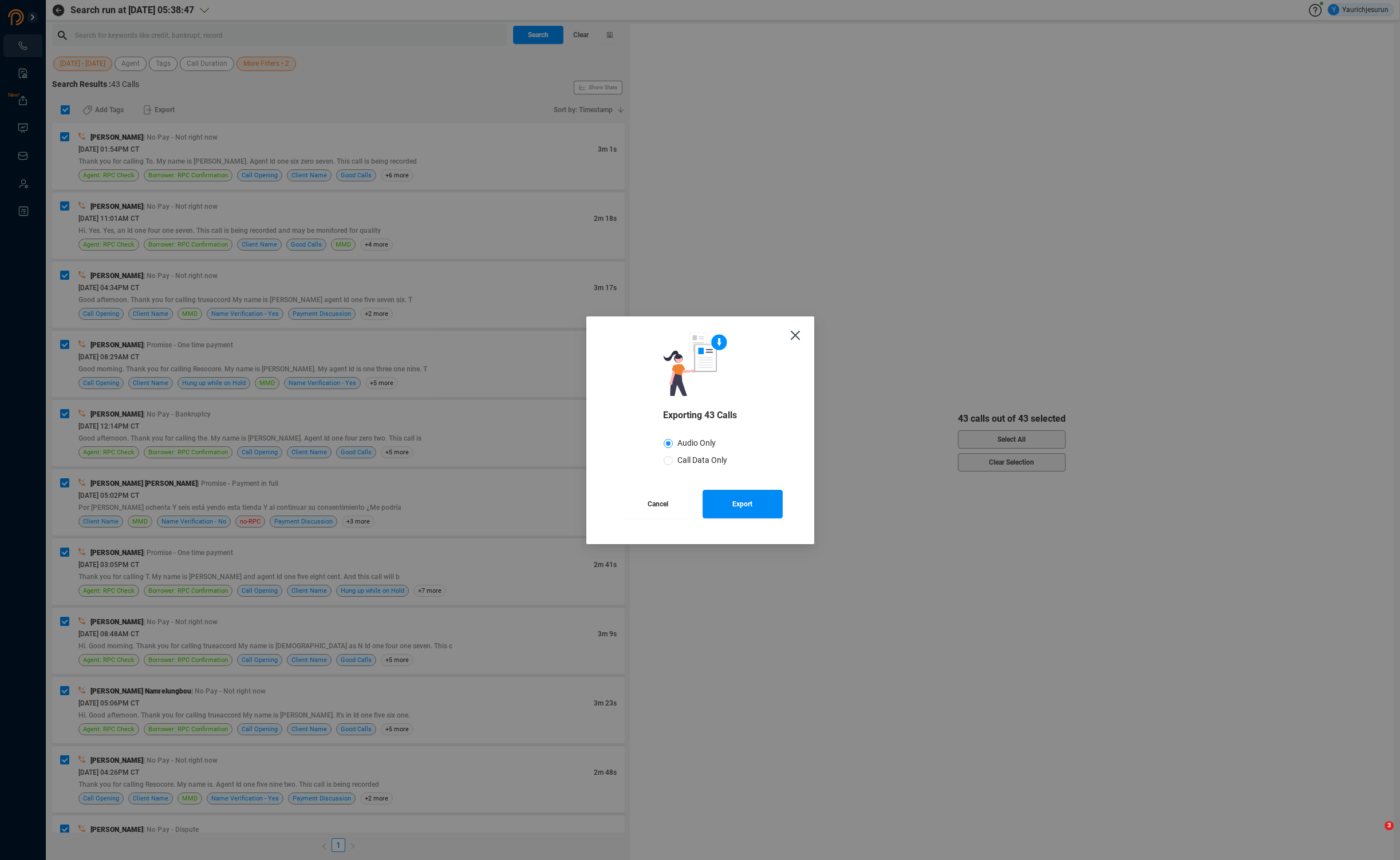
click at [667, 507] on span "Cancel" at bounding box center [658, 504] width 21 height 28
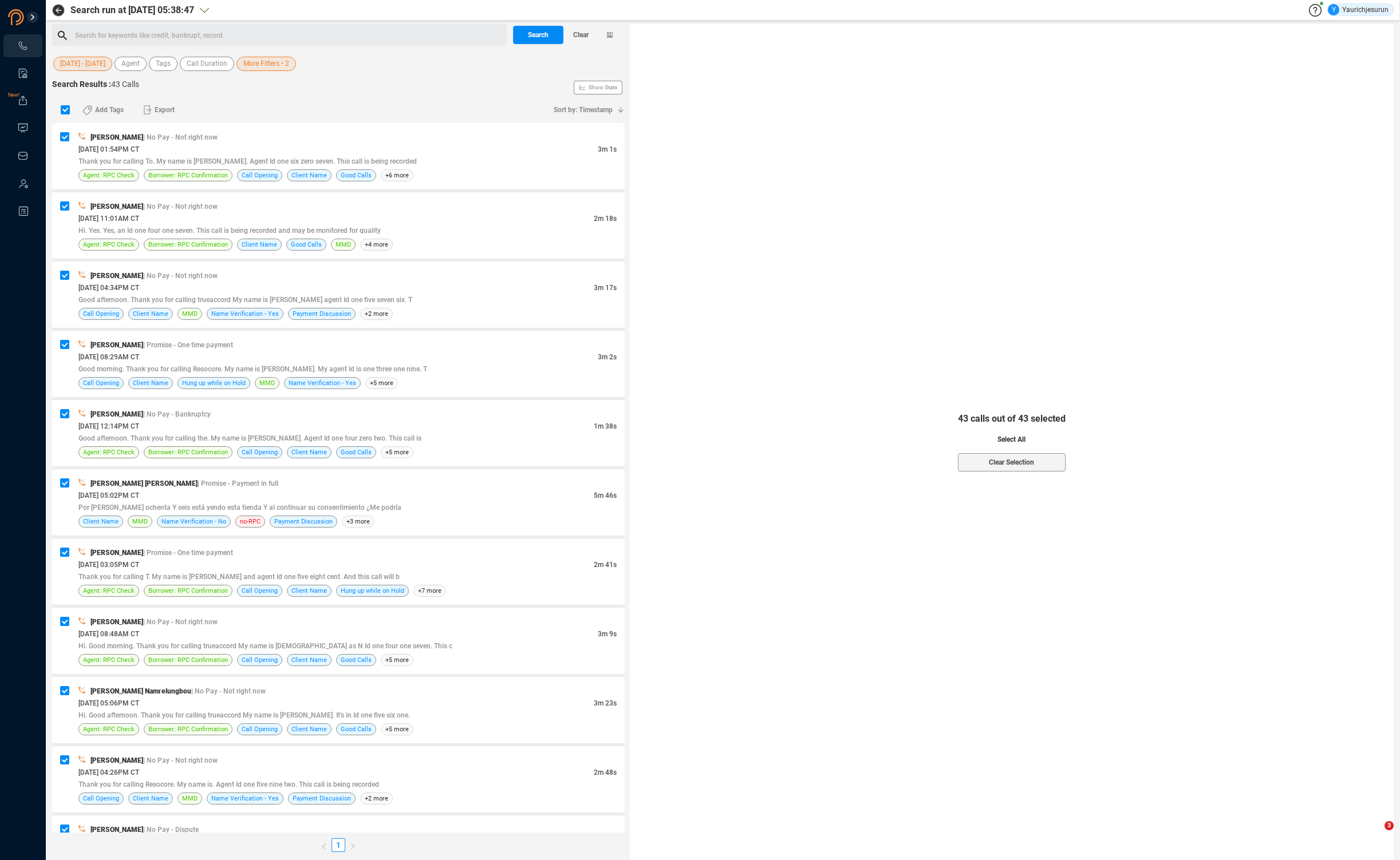
click at [967, 446] on button "Select All" at bounding box center [1012, 439] width 107 height 18
click at [156, 103] on span "Export" at bounding box center [164, 110] width 20 height 18
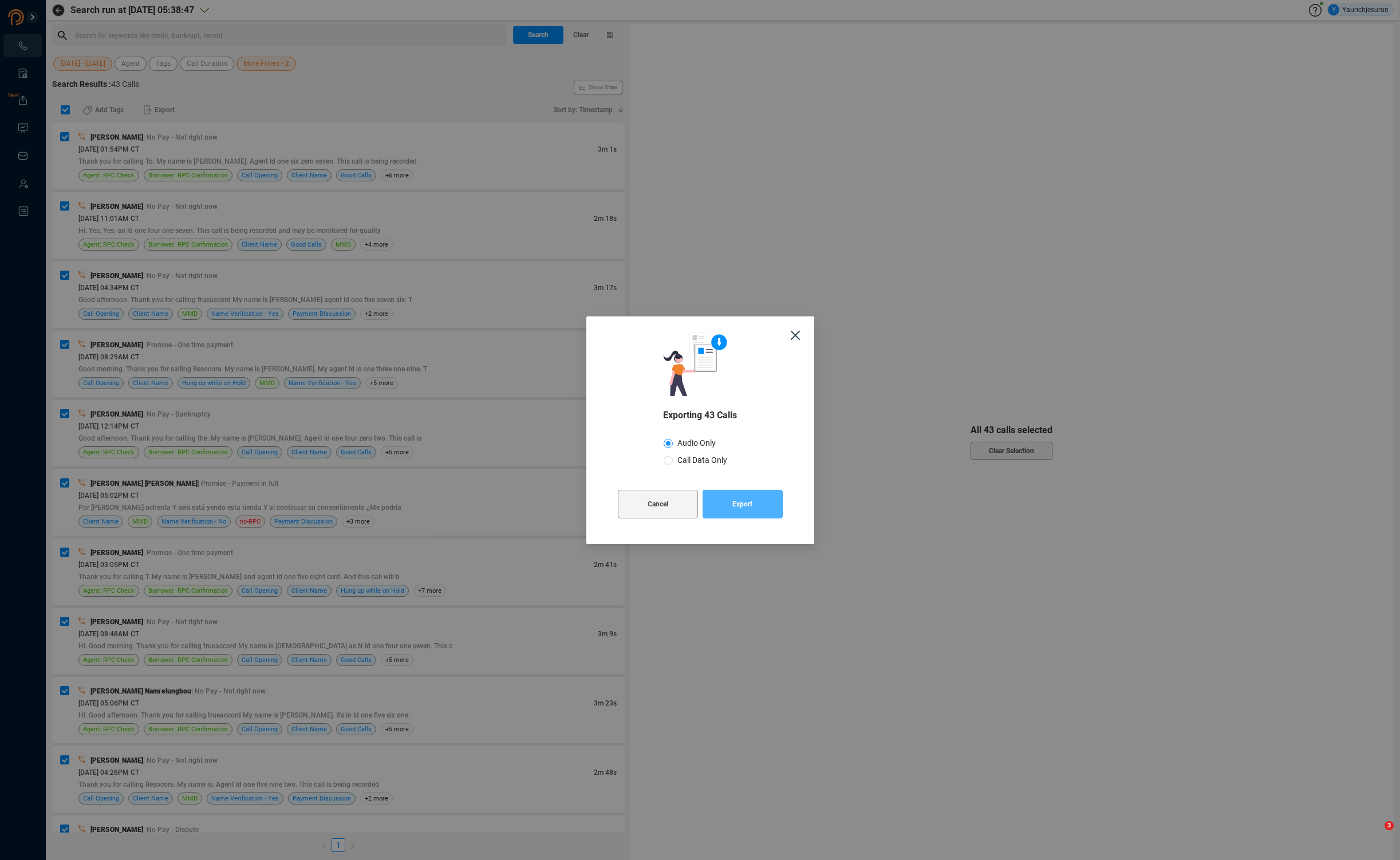
click at [735, 516] on span "Export" at bounding box center [742, 504] width 20 height 28
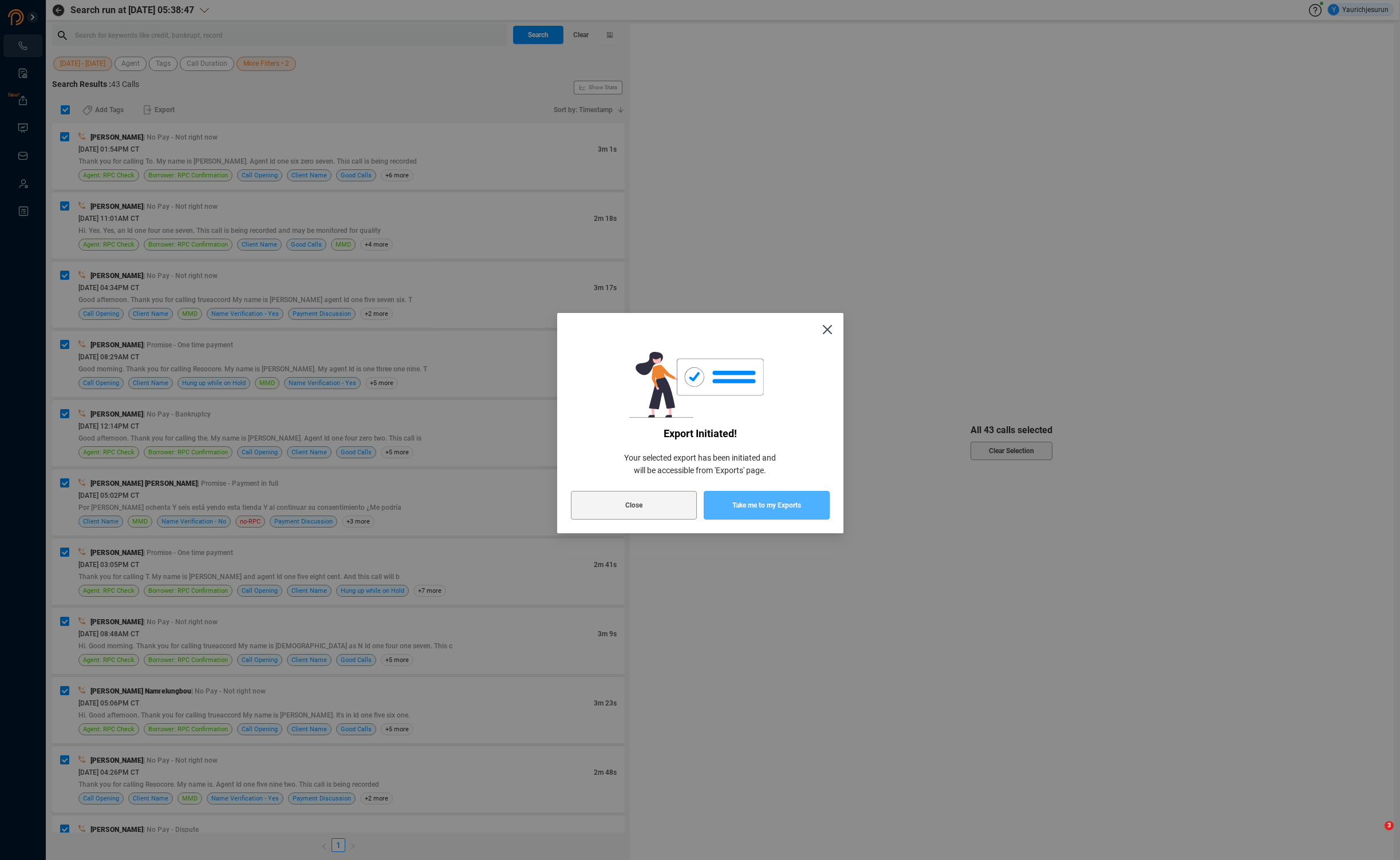
click at [780, 505] on span "Take me to my Exports" at bounding box center [766, 505] width 69 height 28
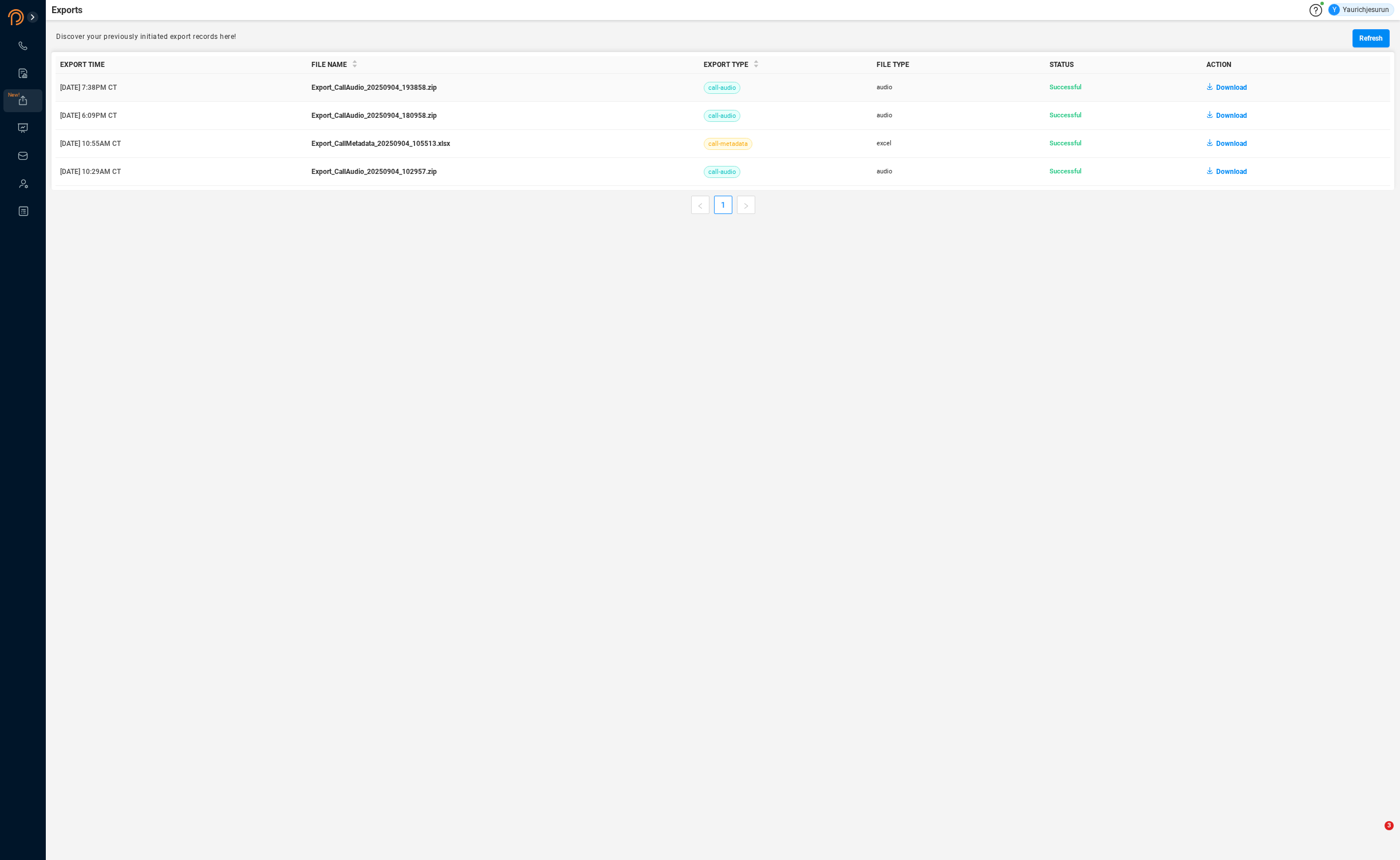
click at [1222, 87] on span "Download" at bounding box center [1232, 87] width 31 height 18
